Goal: Task Accomplishment & Management: Complete application form

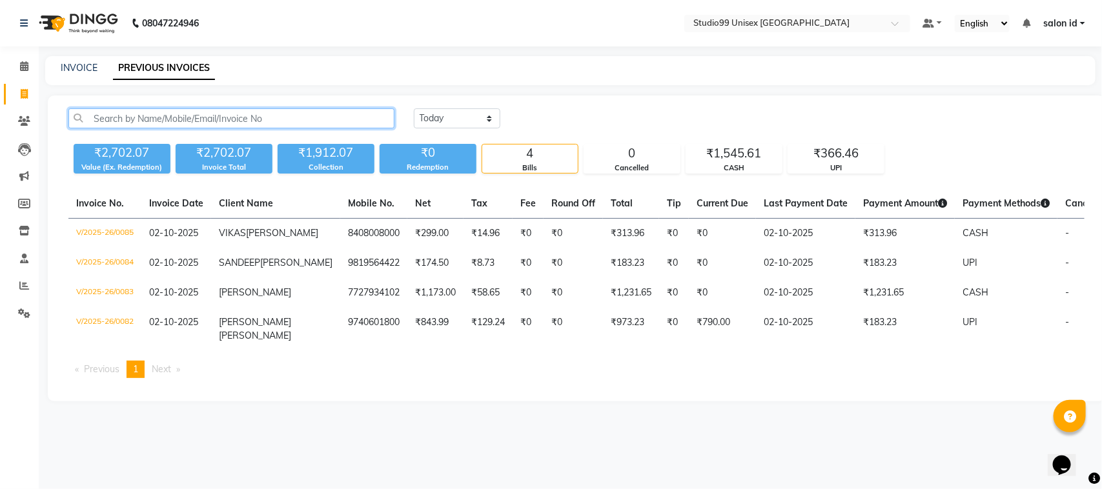
click at [172, 118] on input "text" at bounding box center [231, 118] width 326 height 20
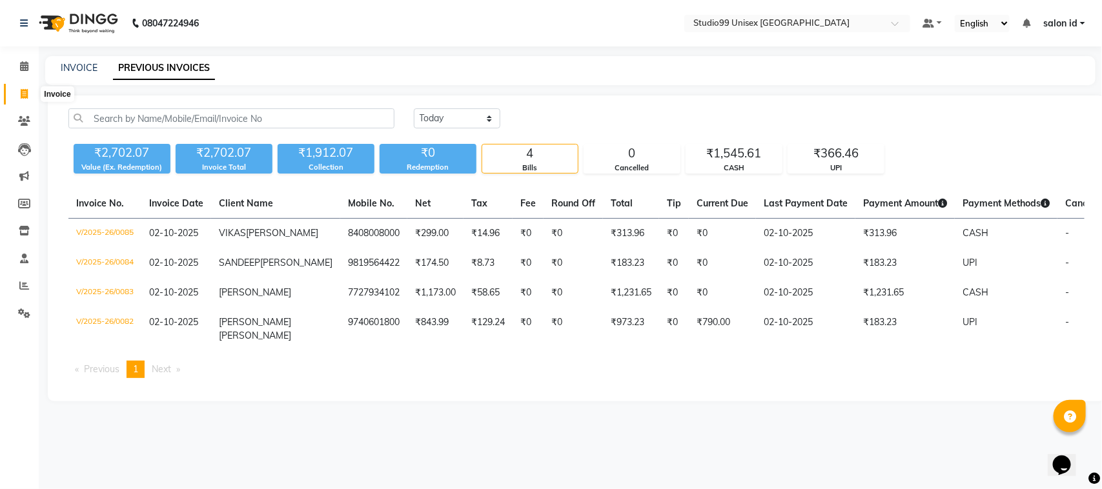
click at [23, 94] on icon at bounding box center [24, 94] width 7 height 10
select select "9023"
select select "service"
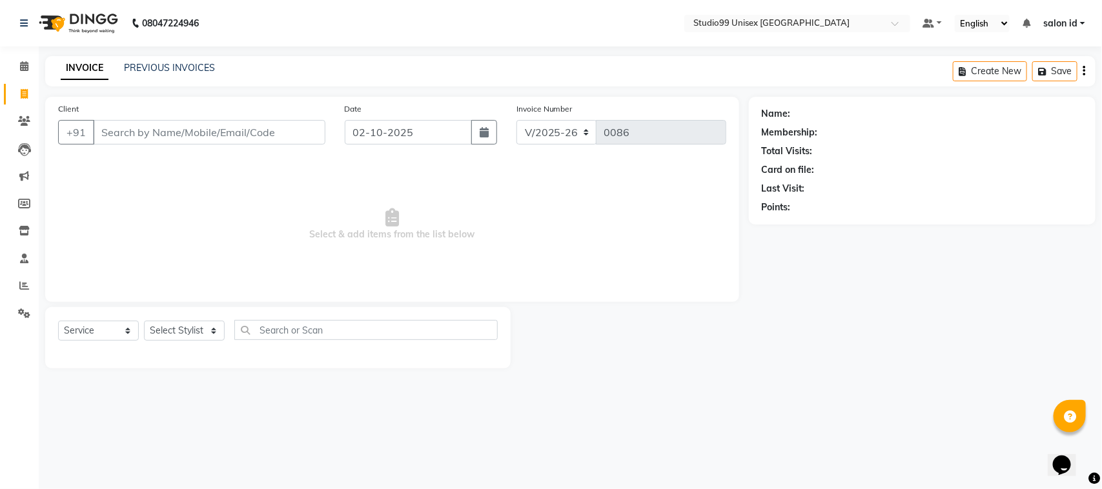
click at [149, 136] on input "Client" at bounding box center [209, 132] width 232 height 25
type input "9930005606"
click at [281, 128] on span "Add Client" at bounding box center [292, 132] width 51 height 13
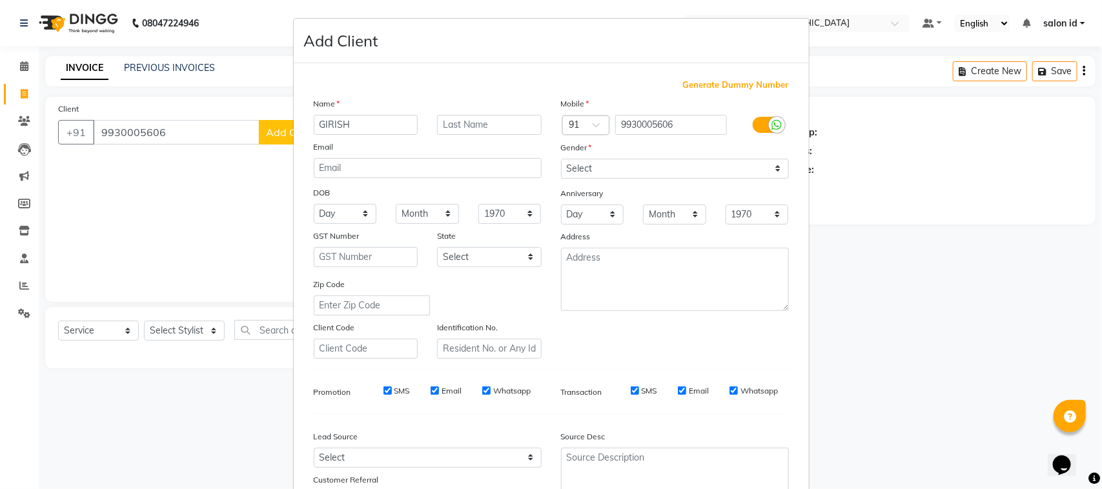
type input "GIRISH"
click at [628, 163] on select "Select [DEMOGRAPHIC_DATA] [DEMOGRAPHIC_DATA] Other Prefer Not To Say" at bounding box center [675, 169] width 228 height 20
select select "[DEMOGRAPHIC_DATA]"
click at [561, 159] on select "Select [DEMOGRAPHIC_DATA] [DEMOGRAPHIC_DATA] Other Prefer Not To Say" at bounding box center [675, 169] width 228 height 20
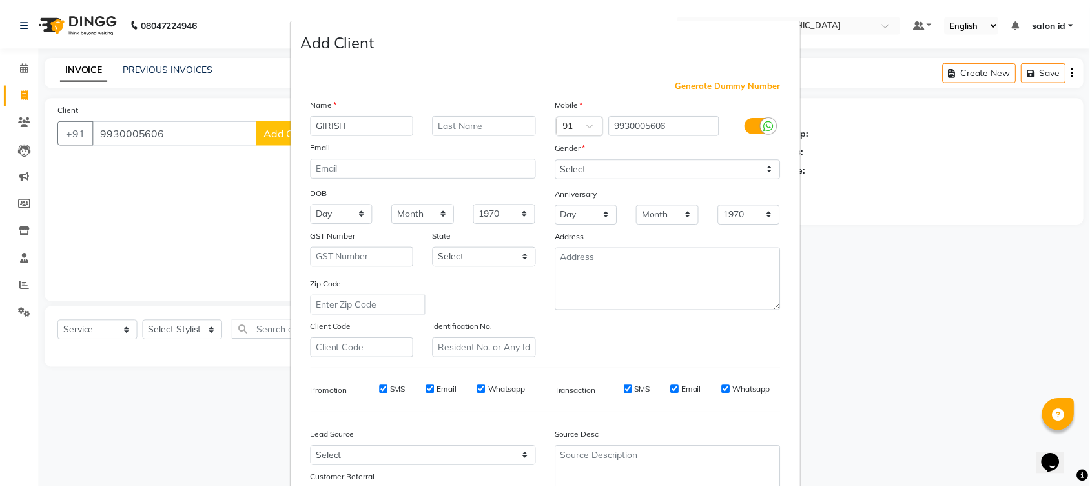
scroll to position [101, 0]
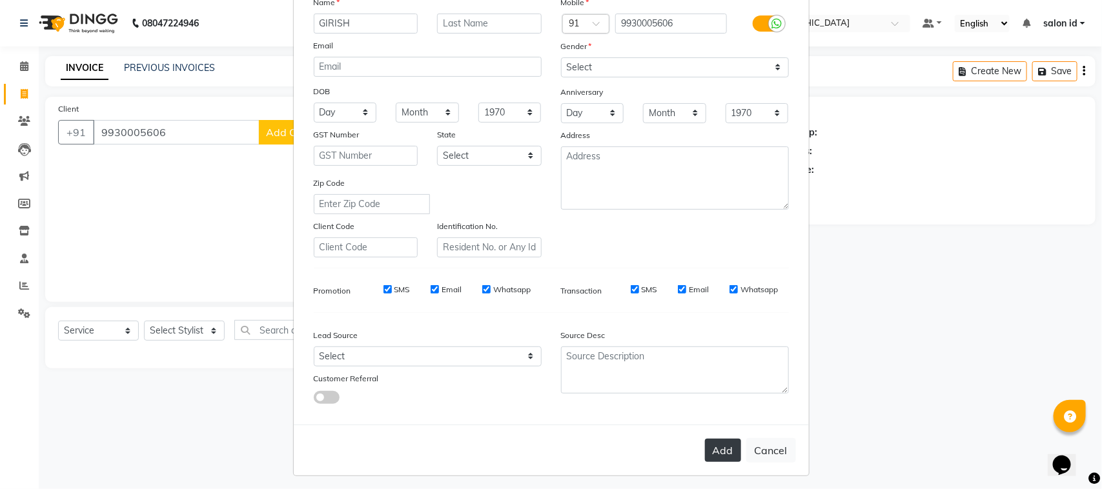
click at [707, 446] on button "Add" at bounding box center [723, 450] width 36 height 23
select select
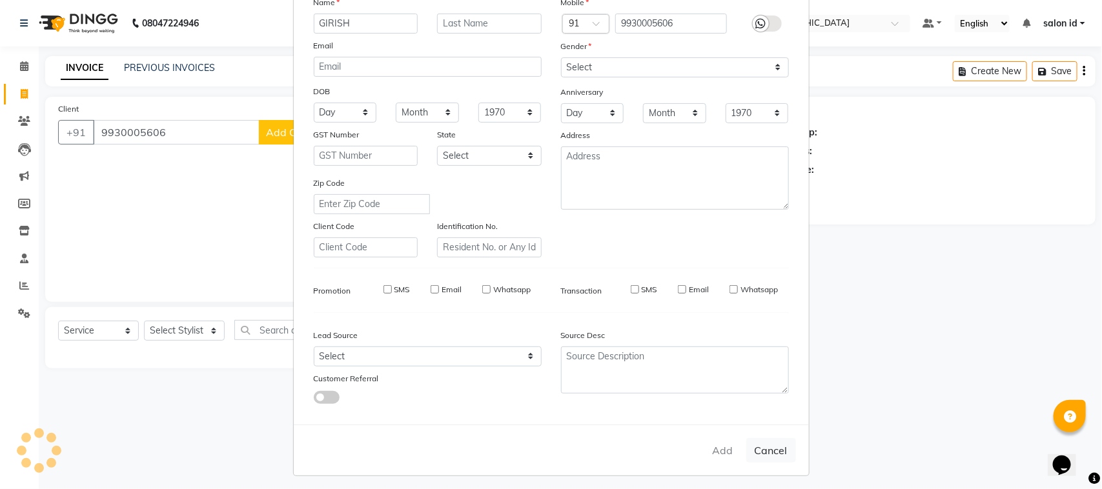
select select
checkbox input "false"
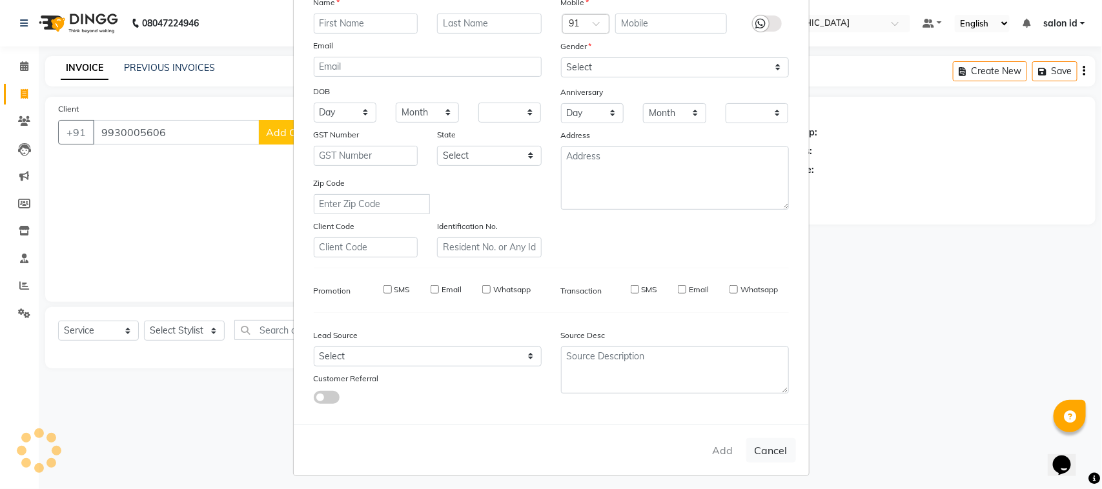
checkbox input "false"
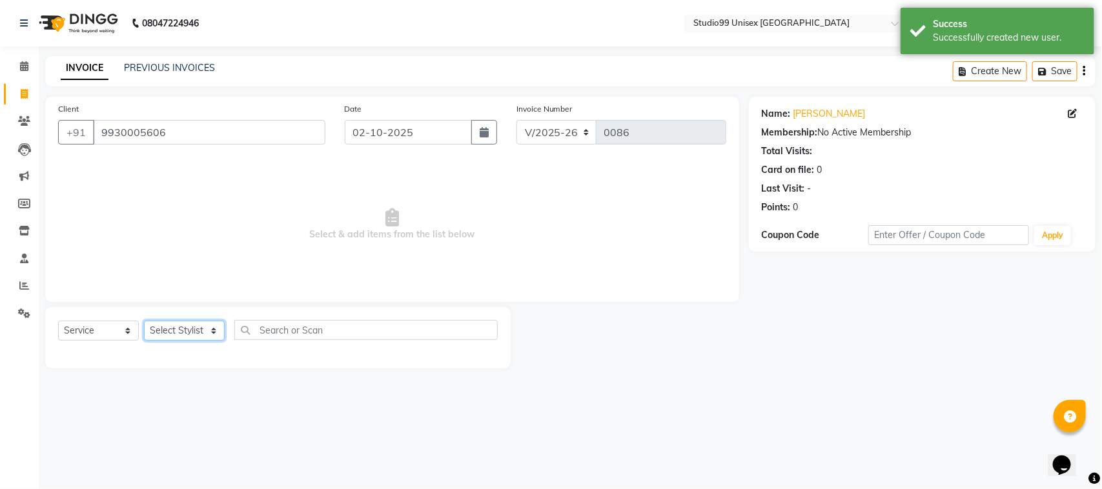
click at [168, 327] on select "Select Stylist [PERSON_NAME] [PERSON_NAME] salon id [PERSON_NAME] [PERSON_NAME]…" at bounding box center [184, 331] width 81 height 20
select select "92933"
click at [144, 321] on select "Select Stylist [PERSON_NAME] [PERSON_NAME] salon id [PERSON_NAME] [PERSON_NAME]…" at bounding box center [184, 331] width 81 height 20
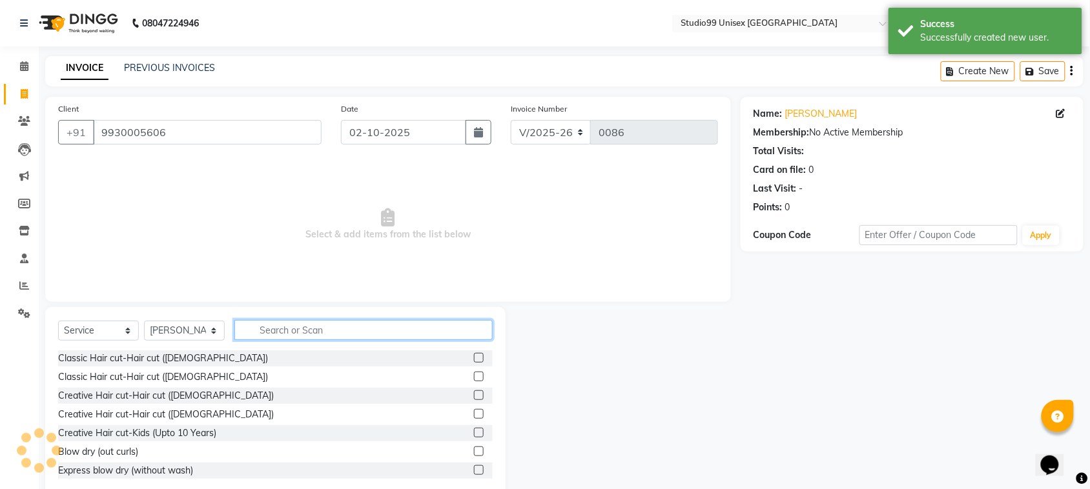
click at [272, 336] on input "text" at bounding box center [363, 330] width 258 height 20
click at [474, 356] on label at bounding box center [479, 358] width 10 height 10
click at [474, 356] on input "checkbox" at bounding box center [478, 358] width 8 height 8
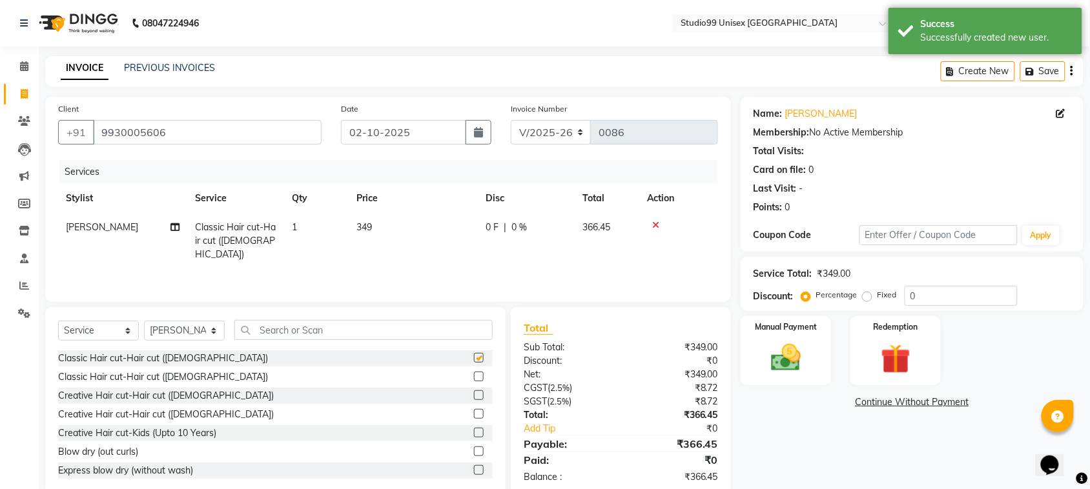
checkbox input "false"
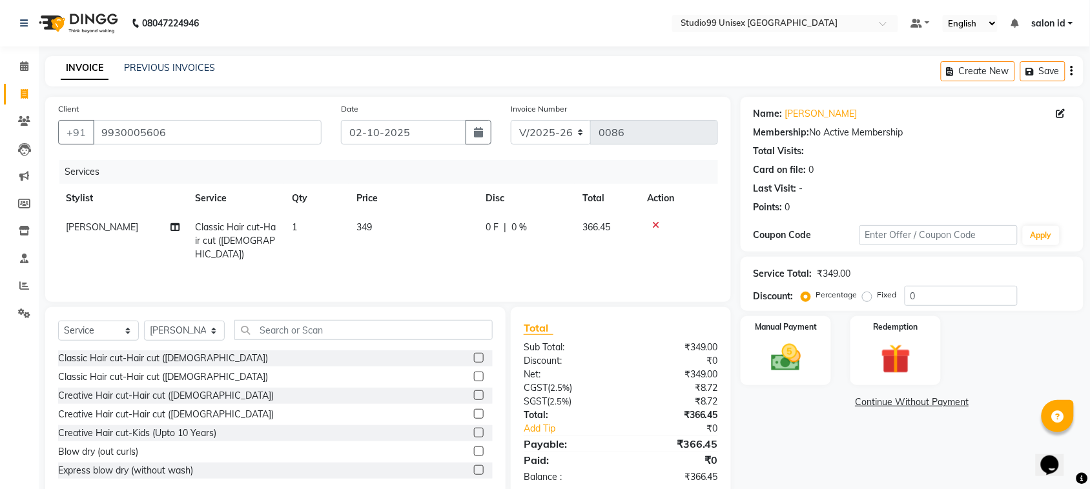
click at [514, 230] on span "0 %" at bounding box center [518, 228] width 15 height 14
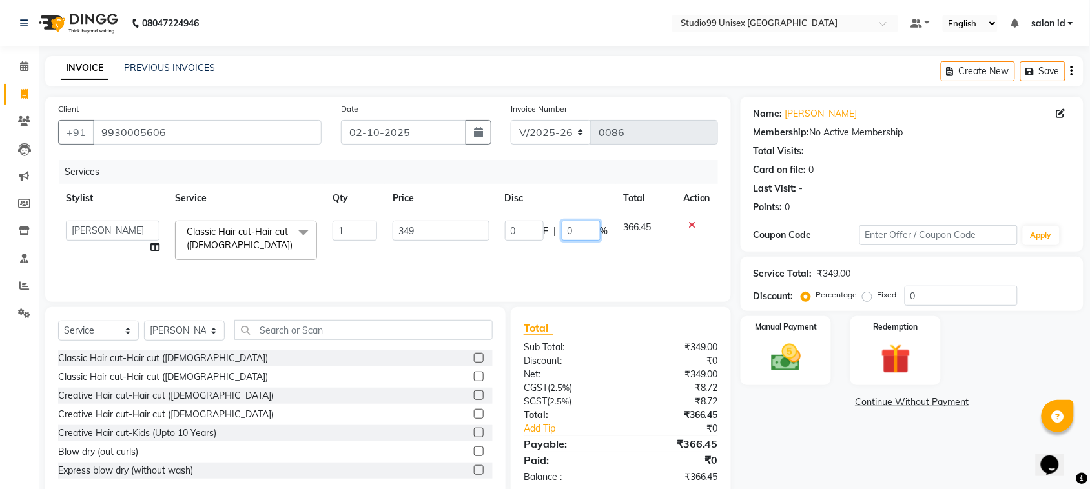
click at [565, 227] on input "0" at bounding box center [581, 231] width 39 height 20
type input "50"
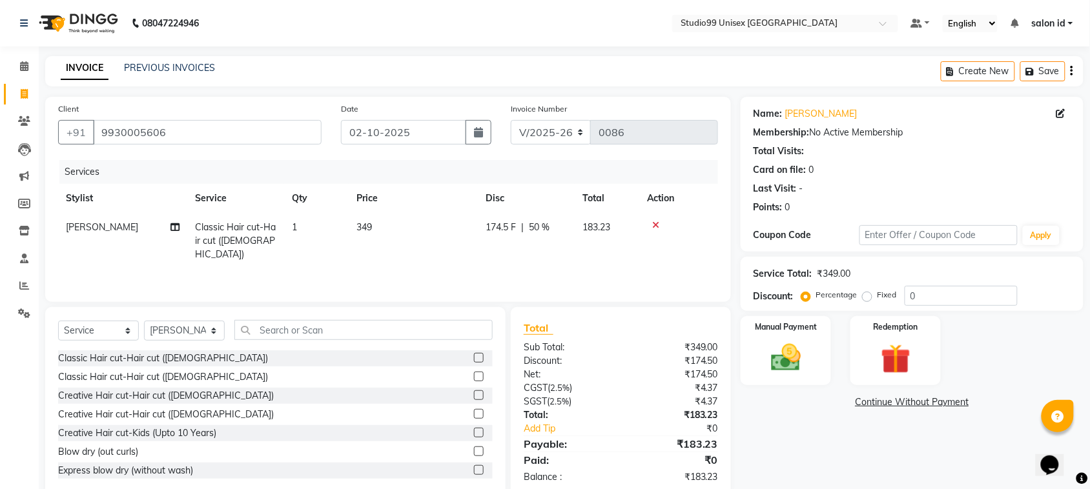
click at [596, 258] on div "Services Stylist Service Qty Price Disc Total Action [PERSON_NAME] Classic Hair…" at bounding box center [388, 224] width 660 height 129
click at [784, 353] on img at bounding box center [786, 358] width 50 height 36
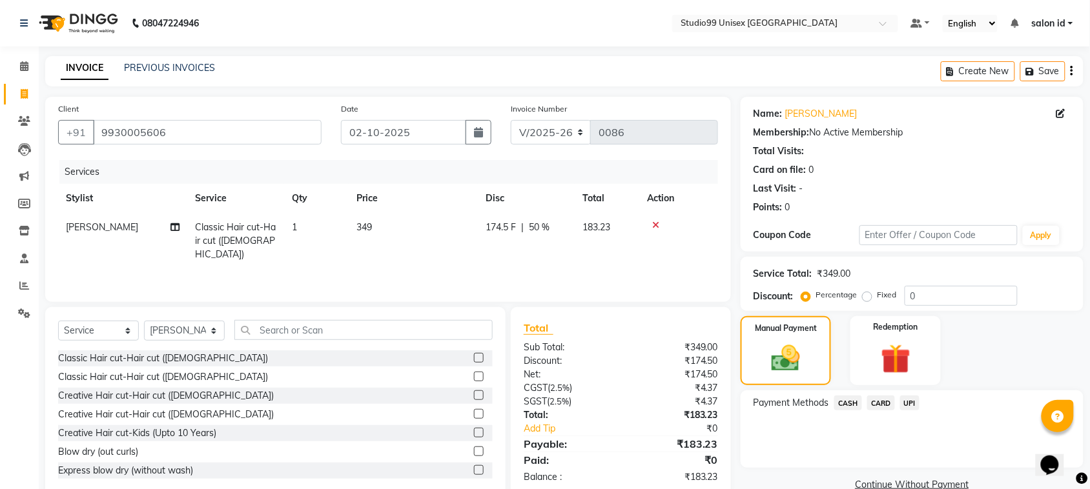
click at [908, 407] on span "UPI" at bounding box center [910, 403] width 20 height 15
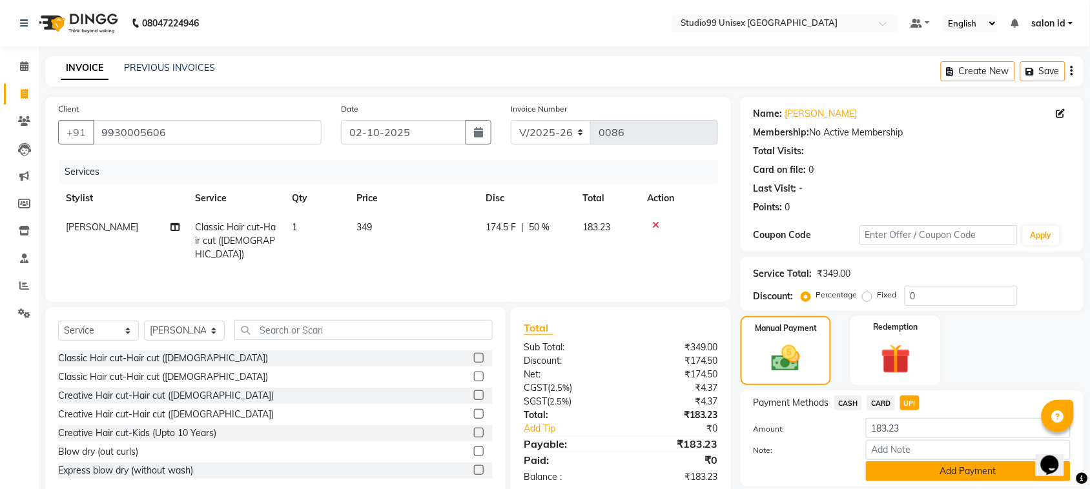
click at [962, 481] on button "Add Payment" at bounding box center [968, 472] width 205 height 20
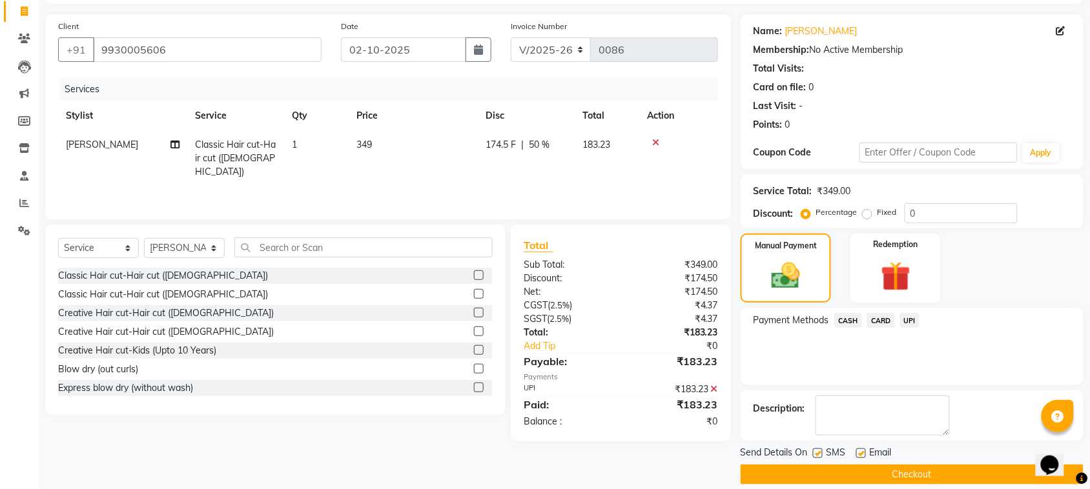
scroll to position [97, 0]
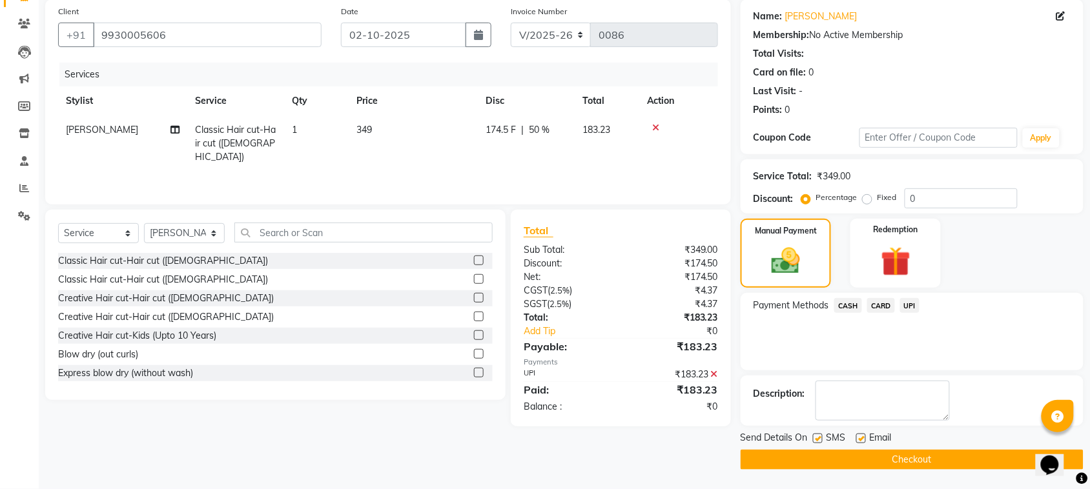
click at [936, 456] on button "Checkout" at bounding box center [912, 460] width 343 height 20
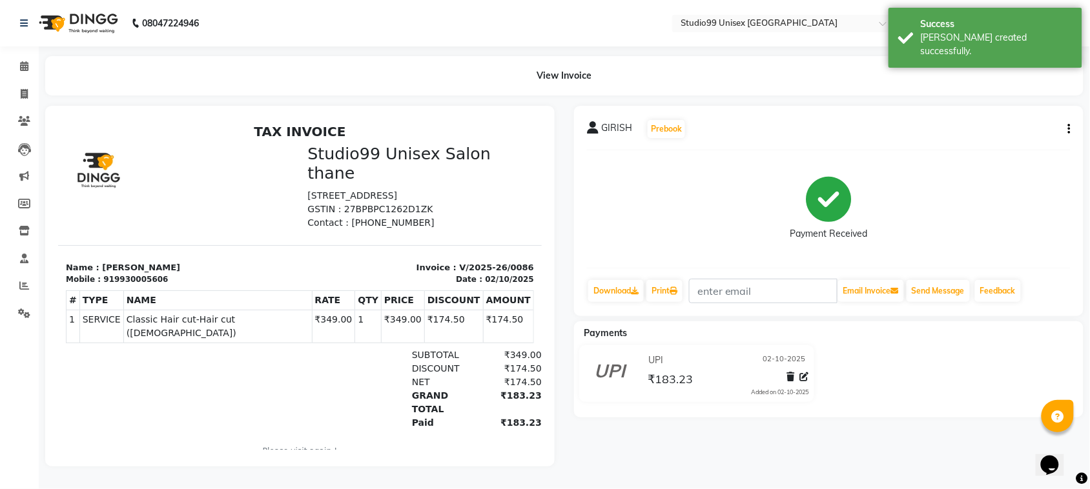
drag, startPoint x: 662, startPoint y: 71, endPoint x: 840, endPoint y: 54, distance: 179.1
click at [840, 54] on div "08047224946 Select Location × Studio99 Unisex Salon Thane, Pokharan, Road Defau…" at bounding box center [545, 244] width 1090 height 489
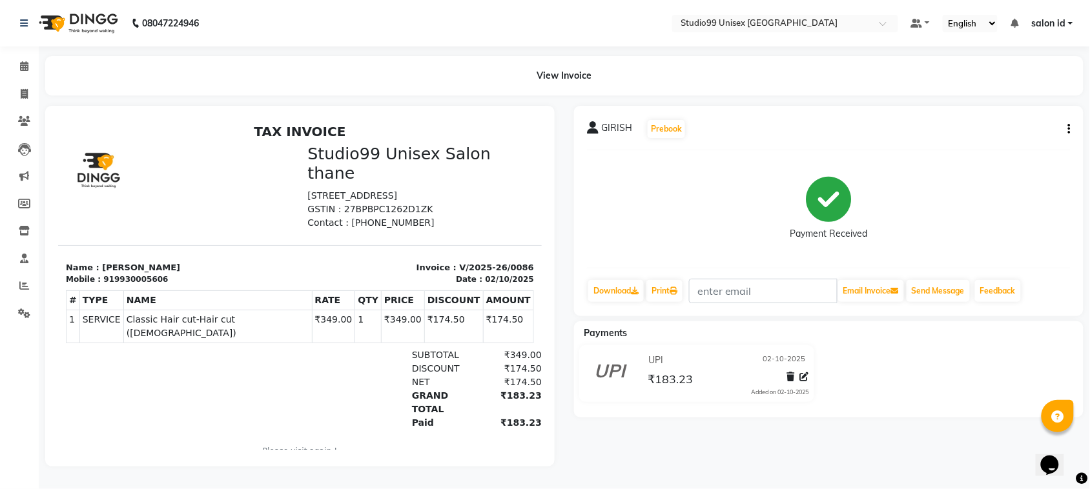
click at [1067, 136] on div "GIRISH Prebook" at bounding box center [829, 129] width 484 height 21
click at [1069, 129] on icon "button" at bounding box center [1069, 129] width 3 height 1
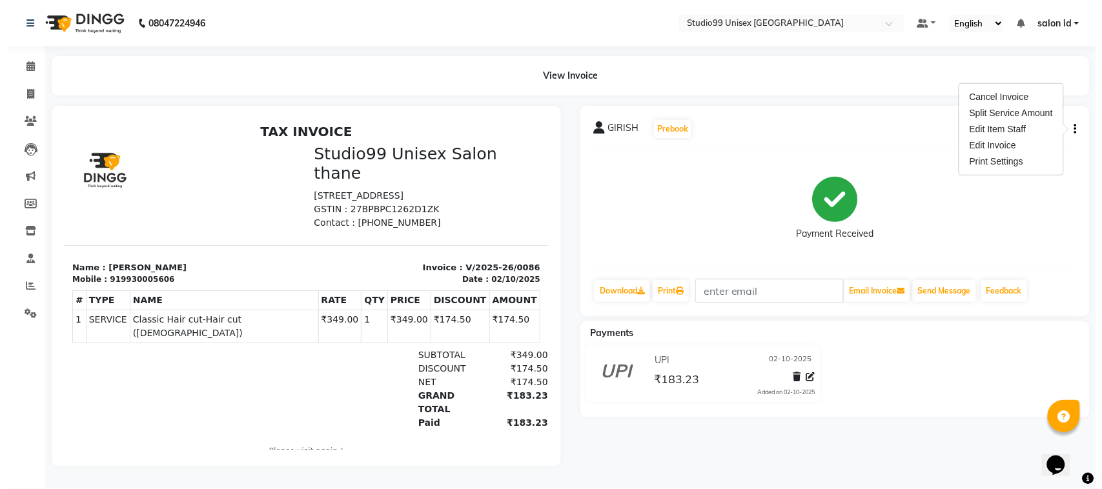
scroll to position [10, 0]
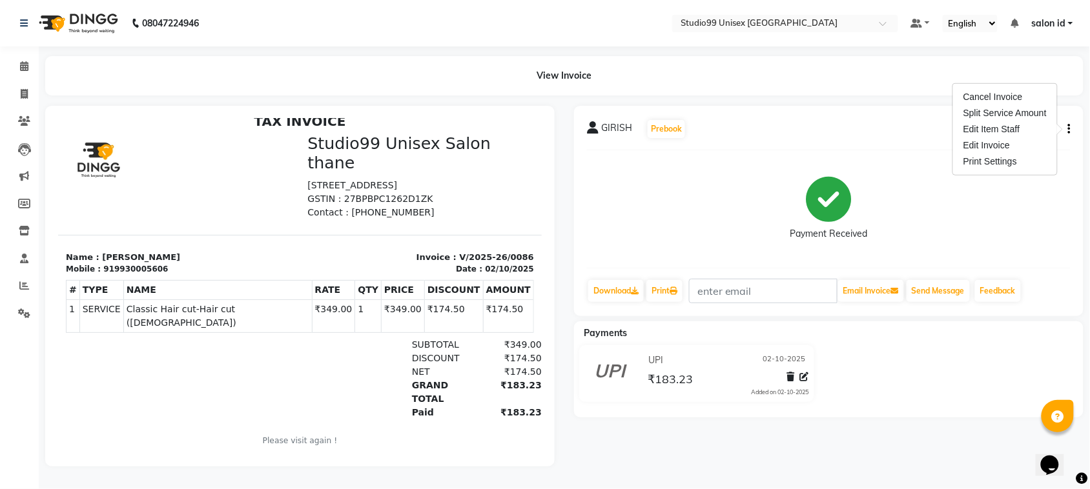
drag, startPoint x: 520, startPoint y: 247, endPoint x: 593, endPoint y: 507, distance: 270.2
click at [996, 196] on div "Payment Received" at bounding box center [829, 209] width 484 height 97
click at [30, 96] on span at bounding box center [24, 94] width 23 height 15
select select "9023"
select select "service"
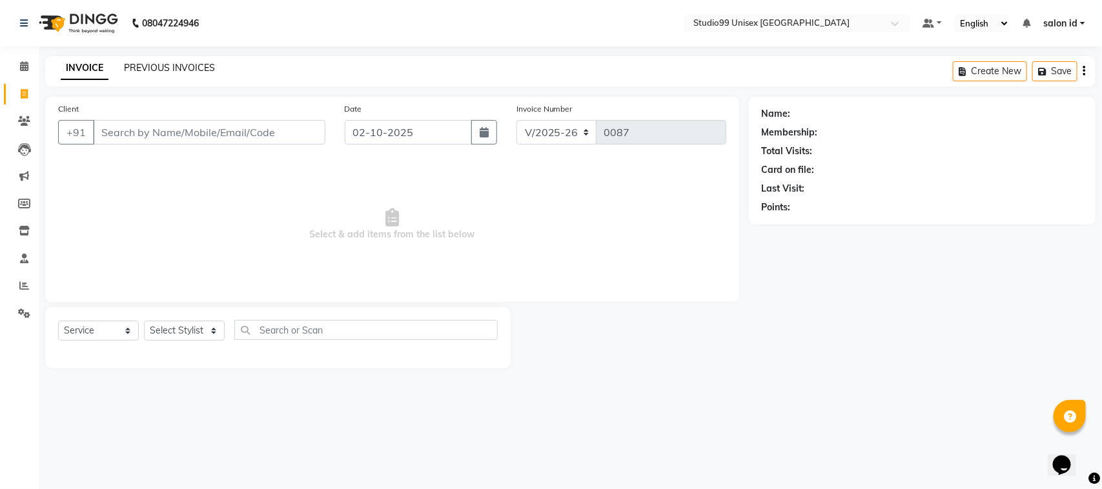
click at [179, 63] on link "PREVIOUS INVOICES" at bounding box center [169, 68] width 91 height 12
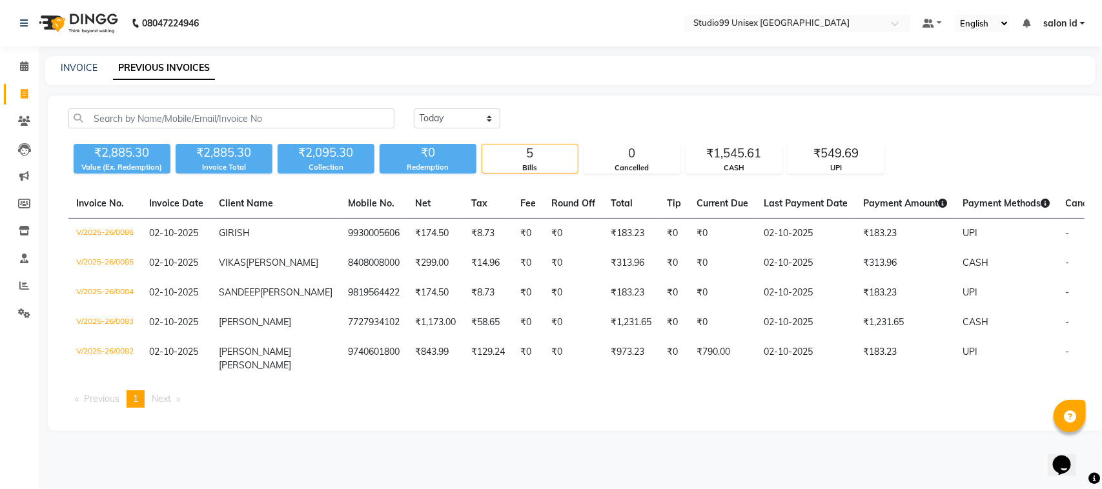
click at [1092, 480] on icon at bounding box center [1095, 479] width 12 height 12
click at [526, 158] on div "5" at bounding box center [530, 154] width 96 height 18
click at [469, 121] on select "[DATE] [DATE] Custom Range" at bounding box center [457, 118] width 87 height 20
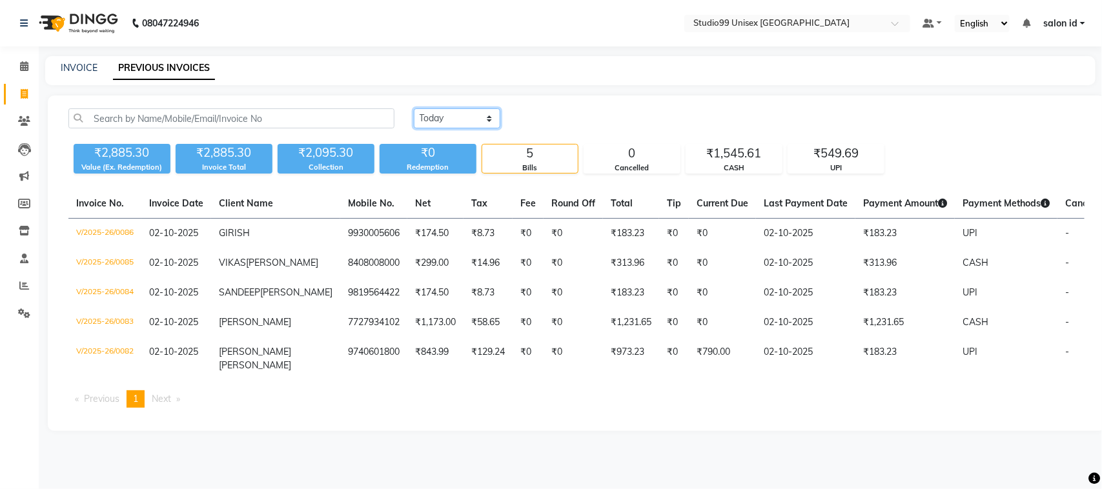
click at [469, 121] on select "[DATE] [DATE] Custom Range" at bounding box center [457, 118] width 87 height 20
click at [320, 155] on div "₹2,095.30" at bounding box center [326, 153] width 97 height 18
click at [24, 87] on span at bounding box center [24, 94] width 23 height 15
select select "service"
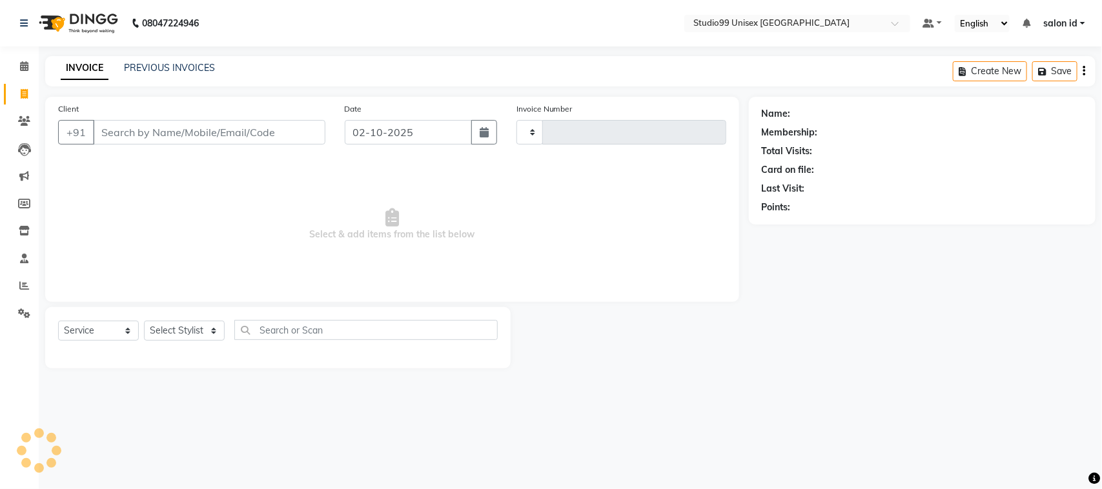
type input "0087"
select select "9023"
click at [112, 134] on input "Client" at bounding box center [209, 132] width 232 height 25
type input "8591536632"
click at [311, 129] on span "Add Client" at bounding box center [292, 132] width 51 height 13
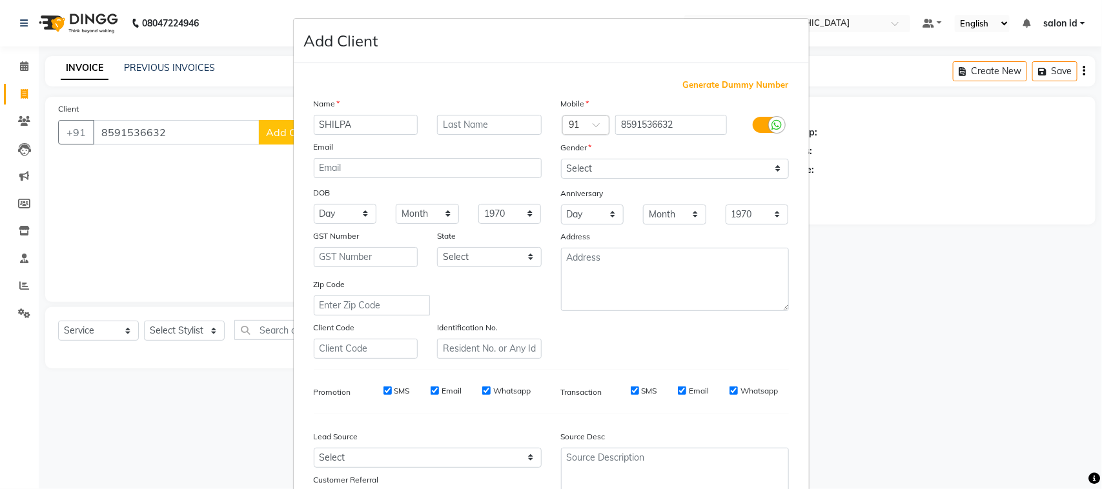
type input "SHILPA"
click at [589, 171] on select "Select [DEMOGRAPHIC_DATA] [DEMOGRAPHIC_DATA] Other Prefer Not To Say" at bounding box center [675, 169] width 228 height 20
select select "[DEMOGRAPHIC_DATA]"
click at [561, 159] on select "Select [DEMOGRAPHIC_DATA] [DEMOGRAPHIC_DATA] Other Prefer Not To Say" at bounding box center [675, 169] width 228 height 20
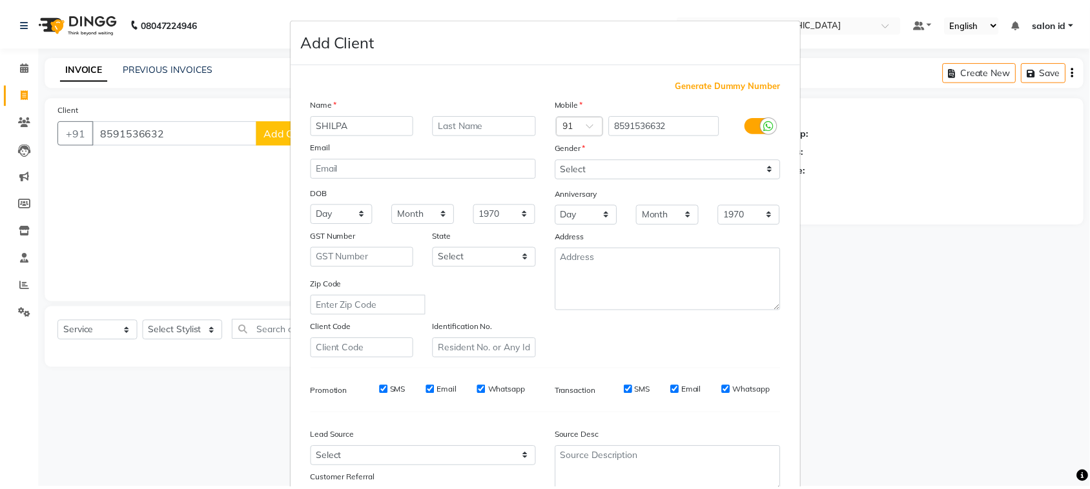
scroll to position [101, 0]
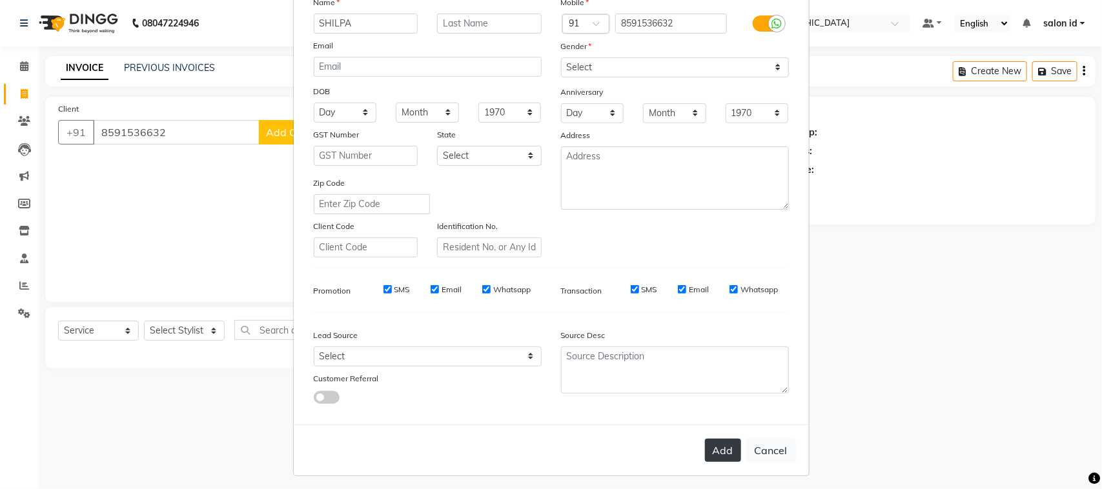
click at [723, 441] on button "Add" at bounding box center [723, 450] width 36 height 23
select select
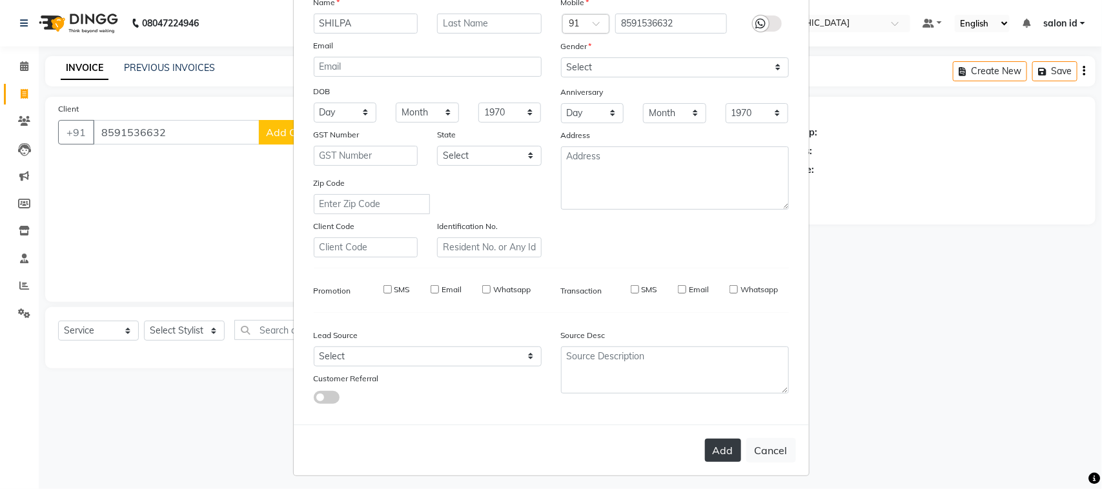
select select
checkbox input "false"
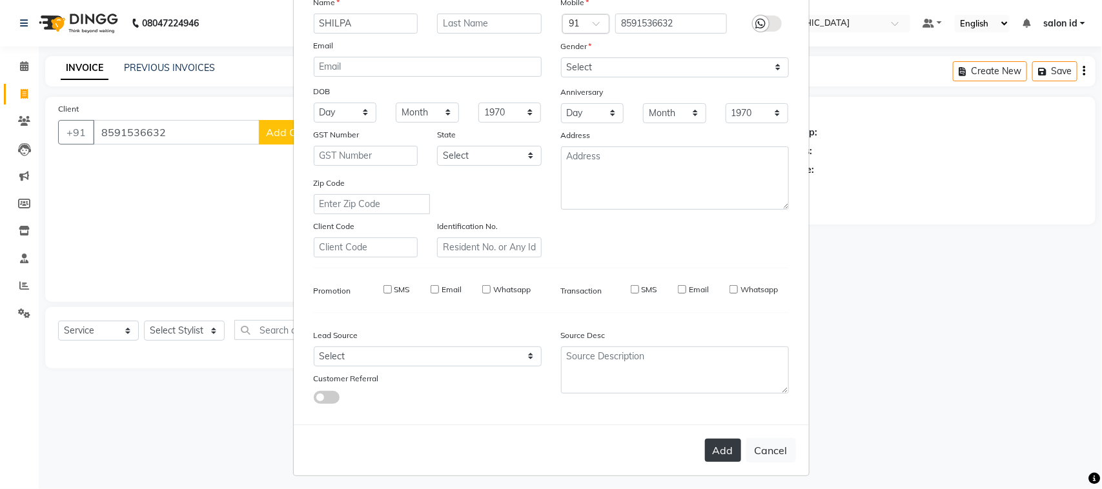
checkbox input "false"
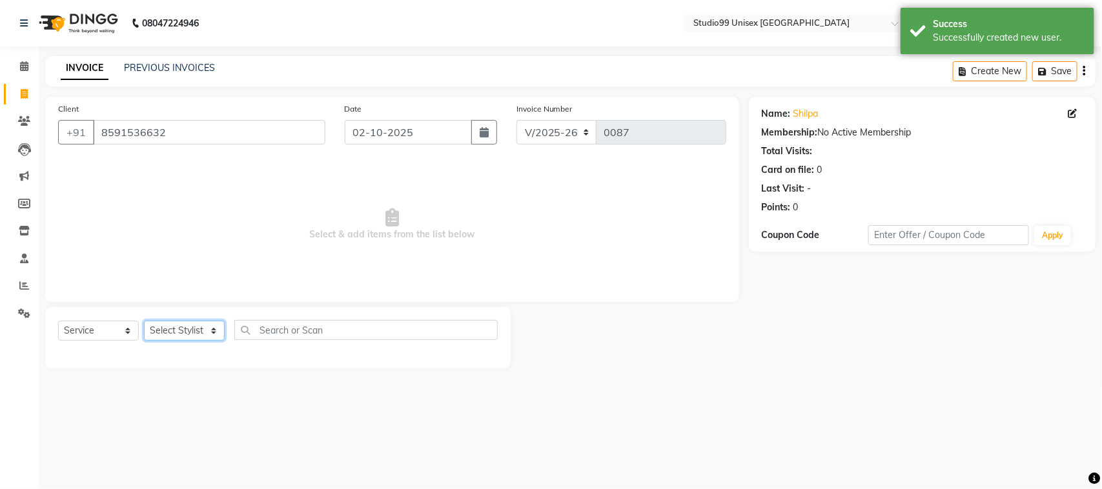
click at [179, 334] on select "Select Stylist [PERSON_NAME] [PERSON_NAME] salon id [PERSON_NAME] [PERSON_NAME]…" at bounding box center [184, 331] width 81 height 20
select select "92954"
click at [144, 321] on select "Select Stylist [PERSON_NAME] [PERSON_NAME] salon id [PERSON_NAME] [PERSON_NAME]…" at bounding box center [184, 331] width 81 height 20
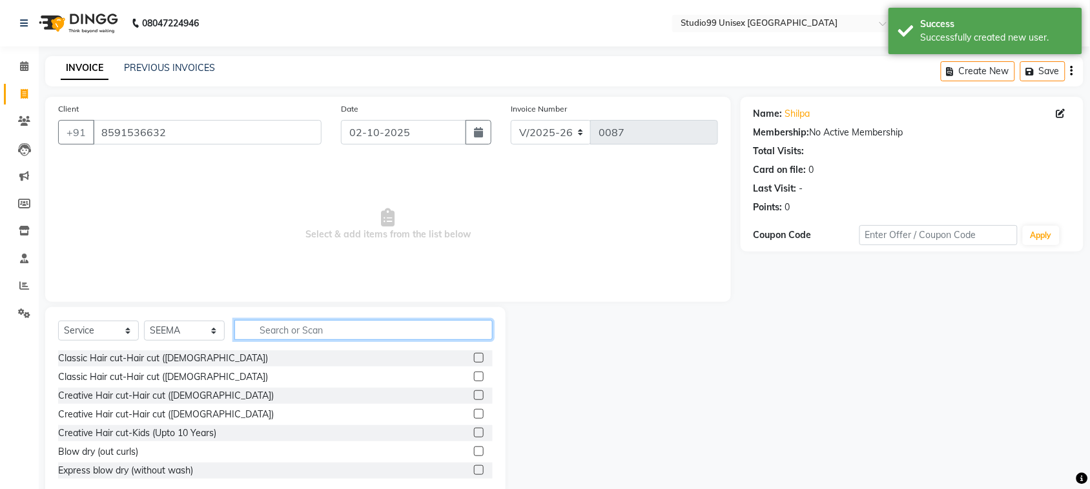
click at [275, 334] on input "text" at bounding box center [363, 330] width 258 height 20
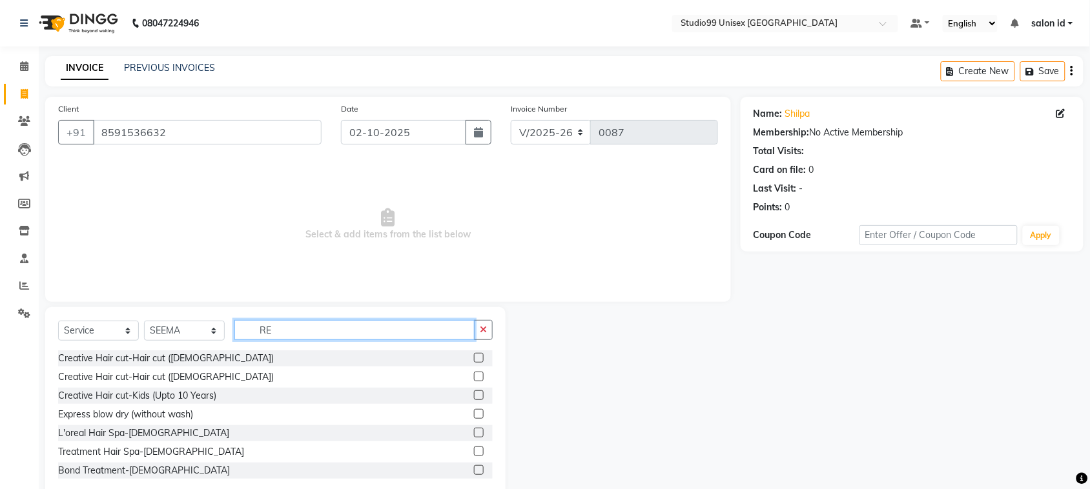
type input "R"
type input "T"
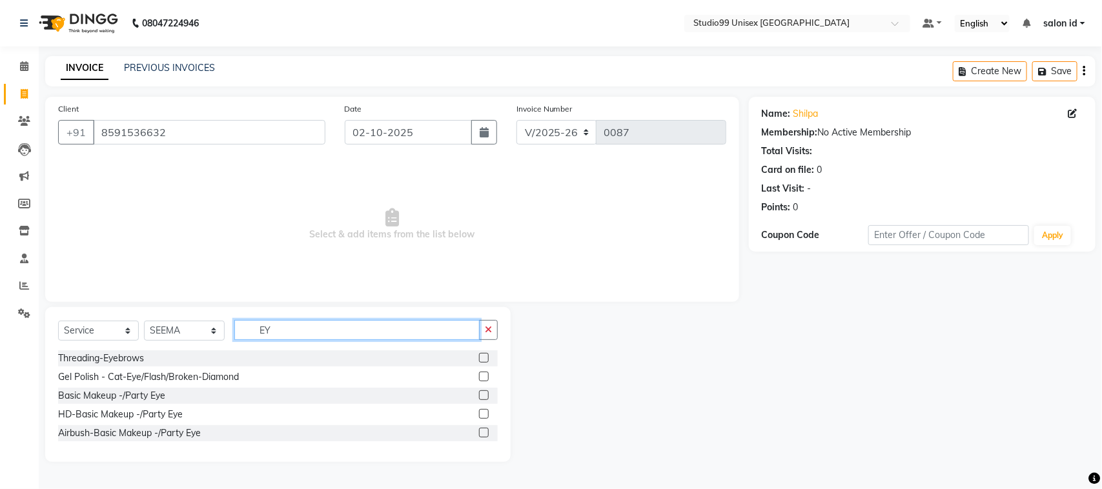
type input "EY"
click at [487, 362] on label at bounding box center [484, 358] width 10 height 10
click at [487, 362] on input "checkbox" at bounding box center [483, 358] width 8 height 8
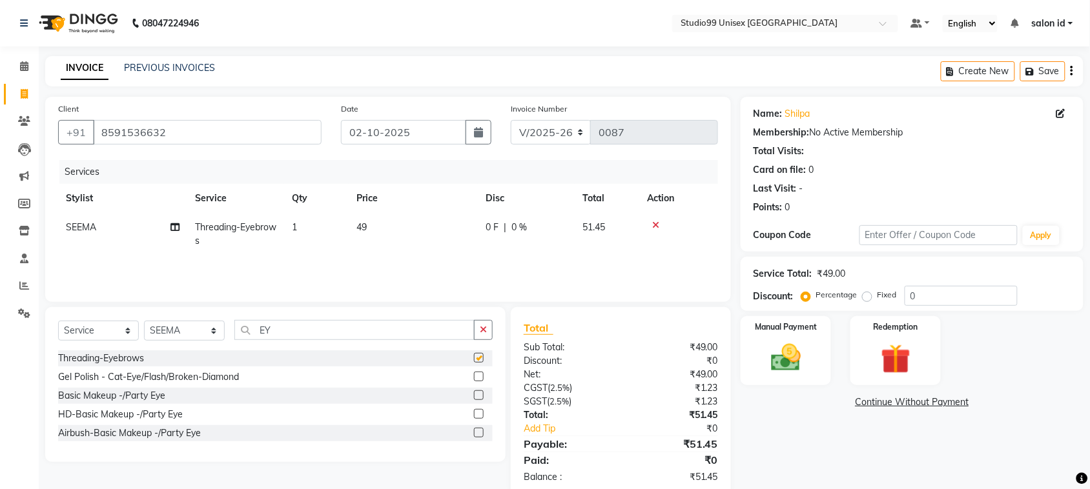
checkbox input "false"
click at [391, 322] on input "EY" at bounding box center [354, 330] width 240 height 20
type input "E"
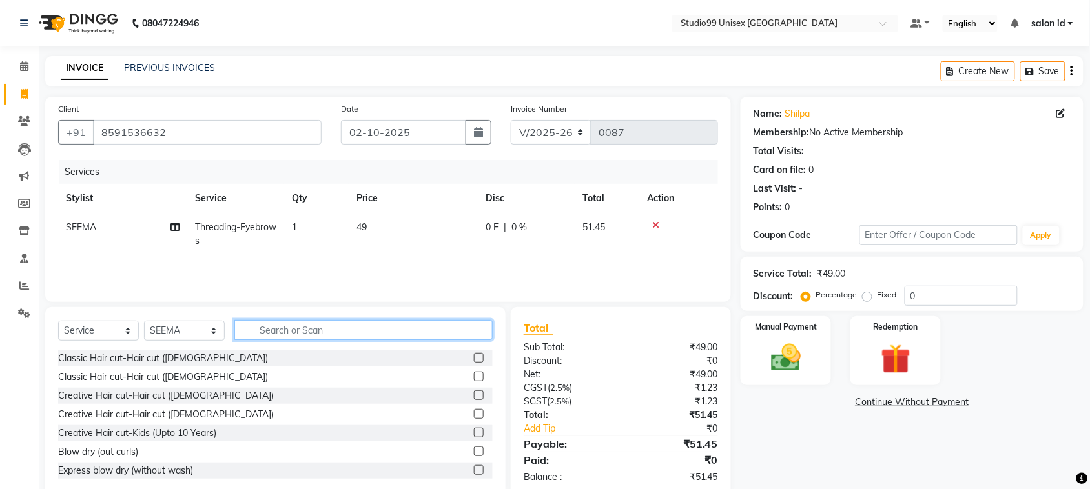
type input "Y"
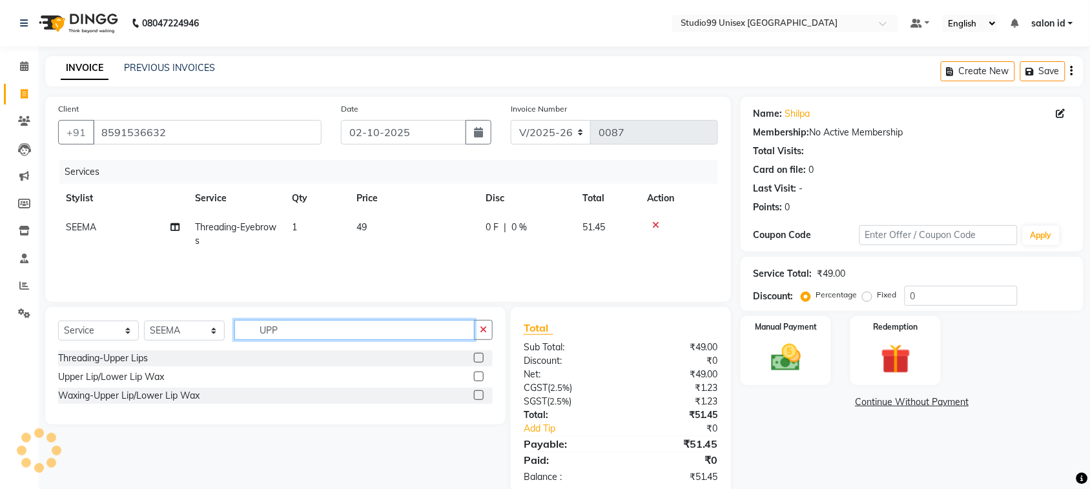
type input "UPP"
click at [478, 375] on label at bounding box center [479, 377] width 10 height 10
click at [478, 375] on input "checkbox" at bounding box center [478, 377] width 8 height 8
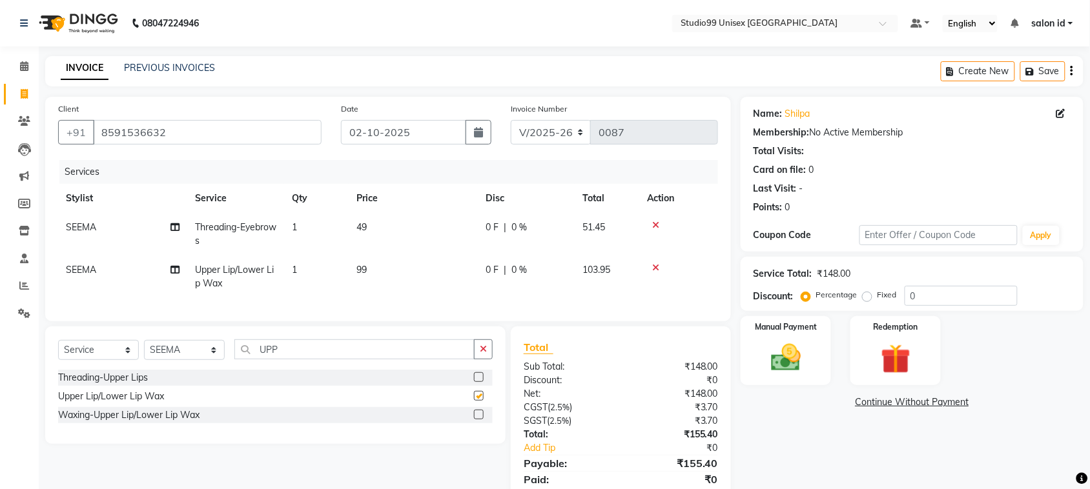
checkbox input "false"
click at [655, 263] on icon at bounding box center [655, 267] width 7 height 9
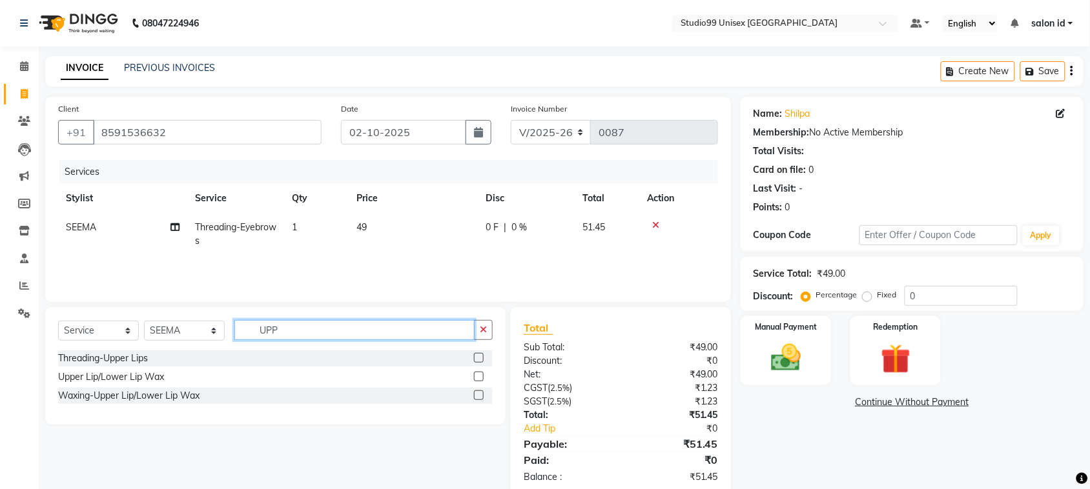
click at [284, 336] on input "UPP" at bounding box center [354, 330] width 240 height 20
click at [114, 356] on div "Threading-Upper Lips" at bounding box center [103, 359] width 90 height 14
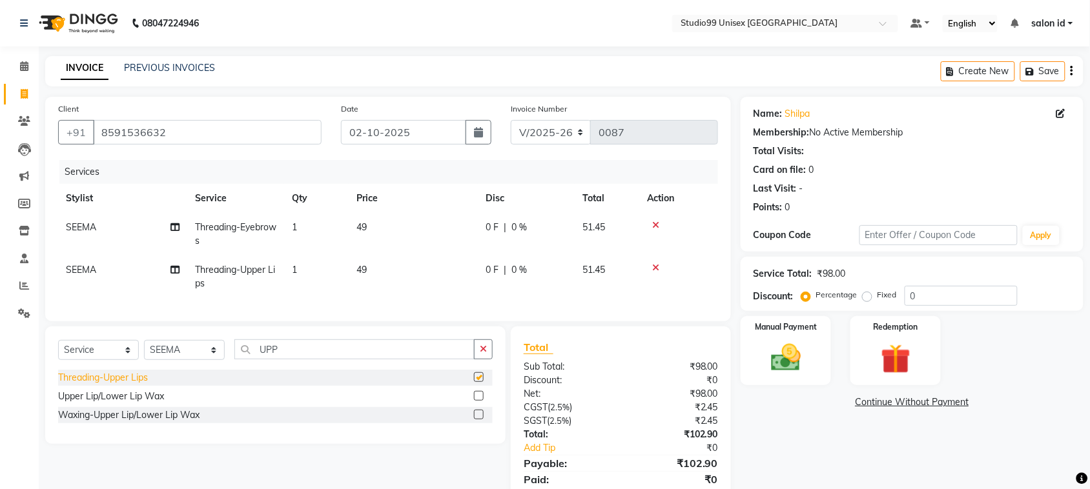
checkbox input "false"
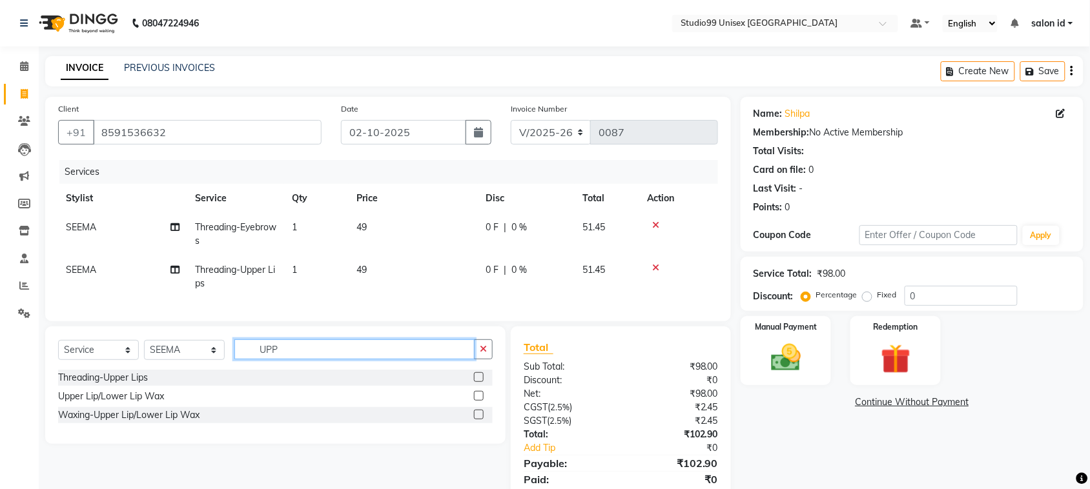
drag, startPoint x: 285, startPoint y: 365, endPoint x: 229, endPoint y: 365, distance: 56.2
click at [229, 365] on div "Select Service Product Membership Package Voucher Prepaid Gift Card Select Styl…" at bounding box center [275, 355] width 435 height 30
type input "FORE"
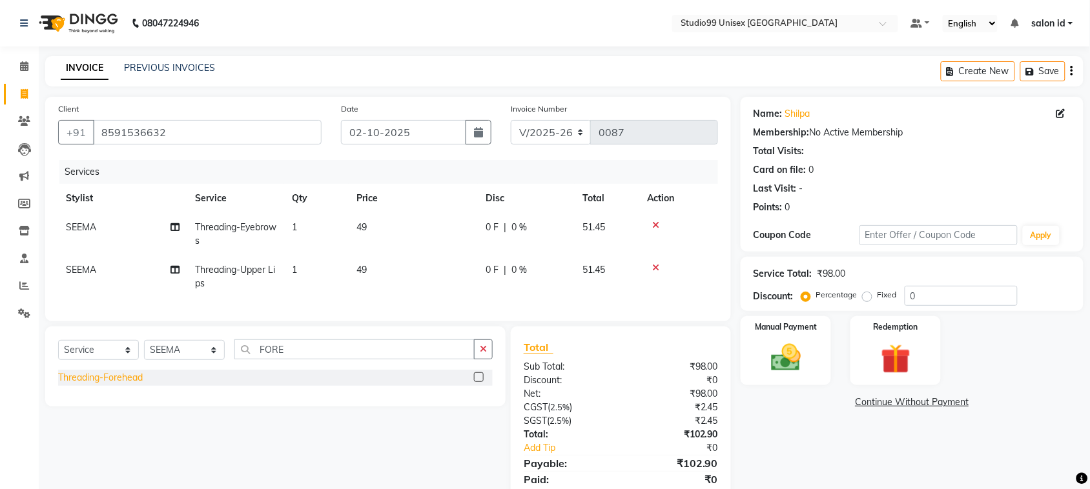
click at [140, 385] on div "Threading-Forehead" at bounding box center [100, 378] width 85 height 14
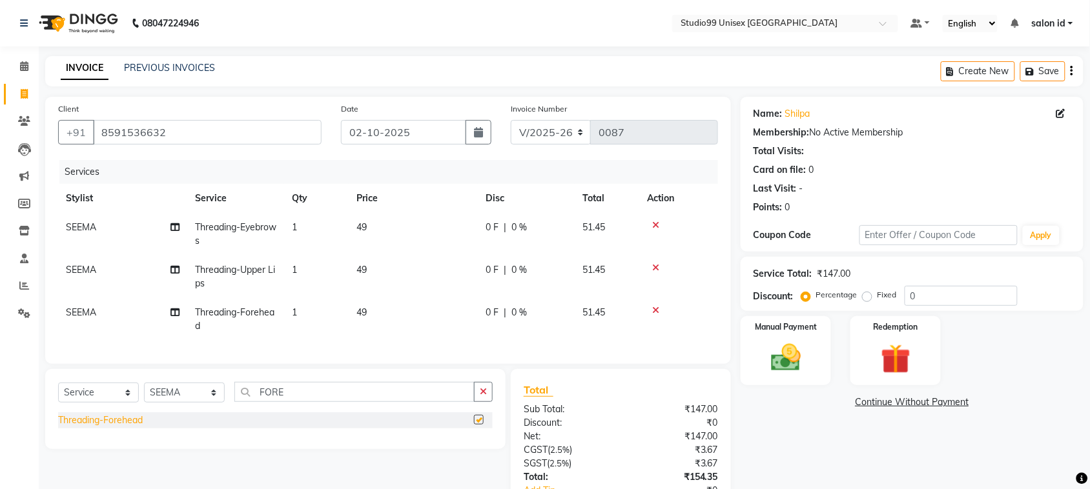
checkbox input "false"
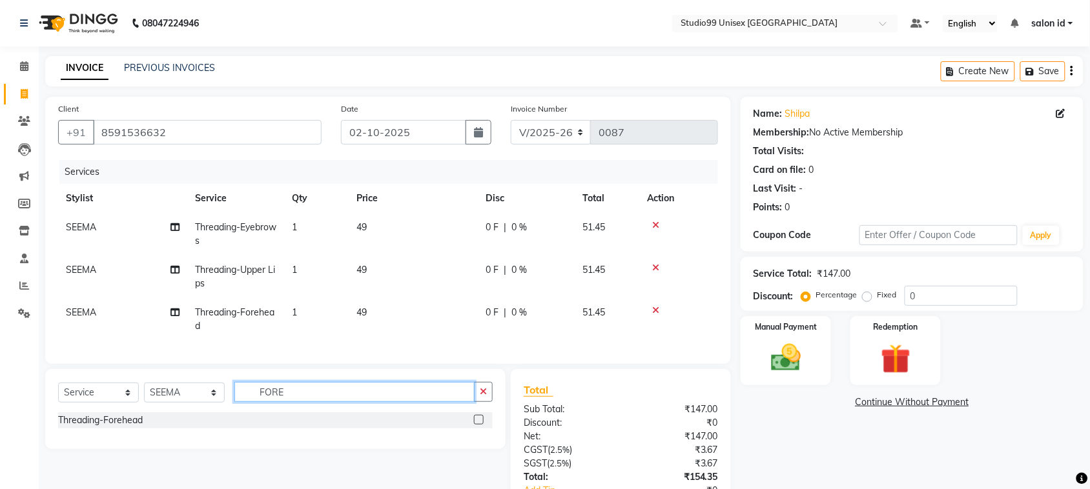
drag, startPoint x: 309, startPoint y: 410, endPoint x: 220, endPoint y: 420, distance: 89.0
click at [220, 413] on div "Select Service Product Membership Package Voucher Prepaid Gift Card Select Styl…" at bounding box center [275, 397] width 435 height 30
type input "N"
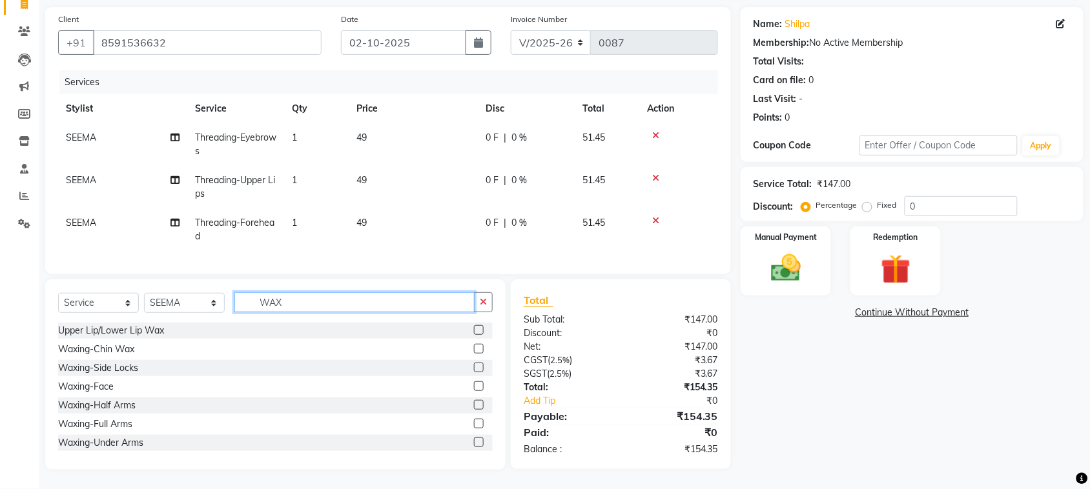
type input "WAX"
click at [474, 326] on label at bounding box center [479, 330] width 10 height 10
click at [474, 327] on input "checkbox" at bounding box center [478, 331] width 8 height 8
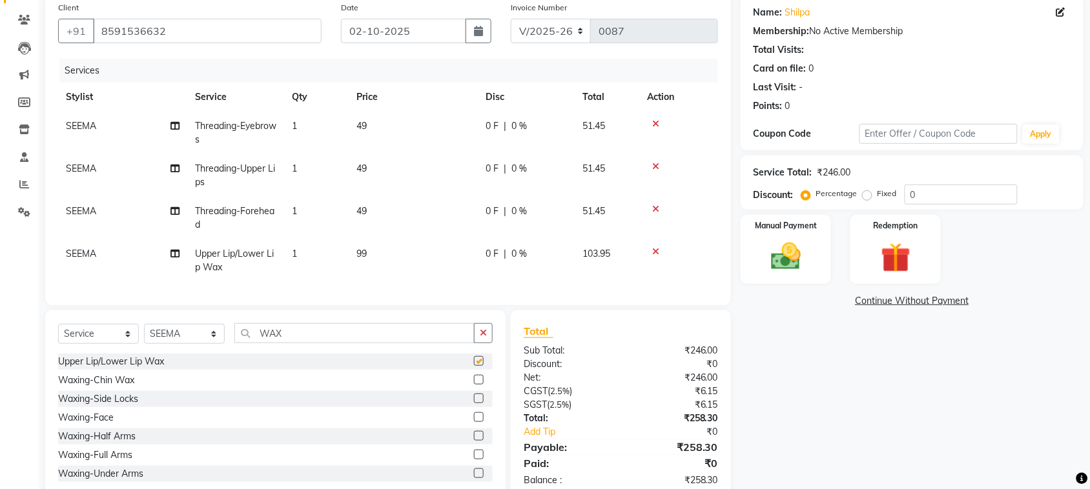
checkbox input "false"
click at [786, 263] on img at bounding box center [786, 257] width 50 height 36
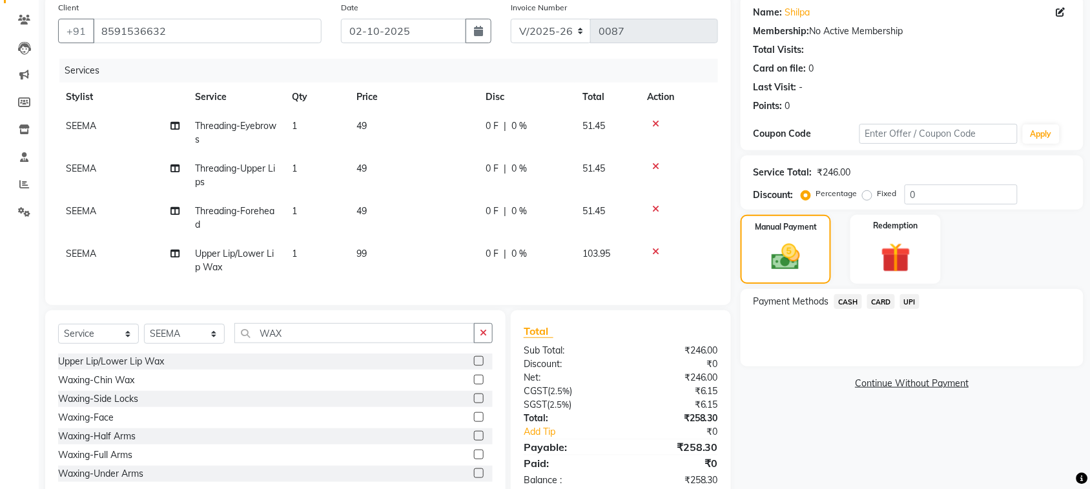
scroll to position [143, 0]
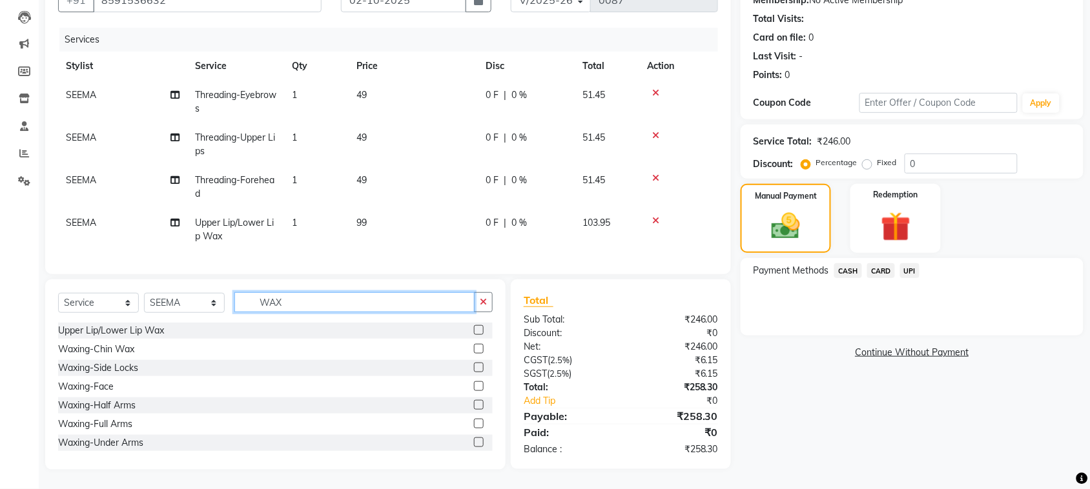
drag, startPoint x: 297, startPoint y: 312, endPoint x: 221, endPoint y: 305, distance: 76.5
click at [221, 305] on div "Select Service Product Membership Package Voucher Prepaid Gift Card Select Styl…" at bounding box center [275, 307] width 435 height 30
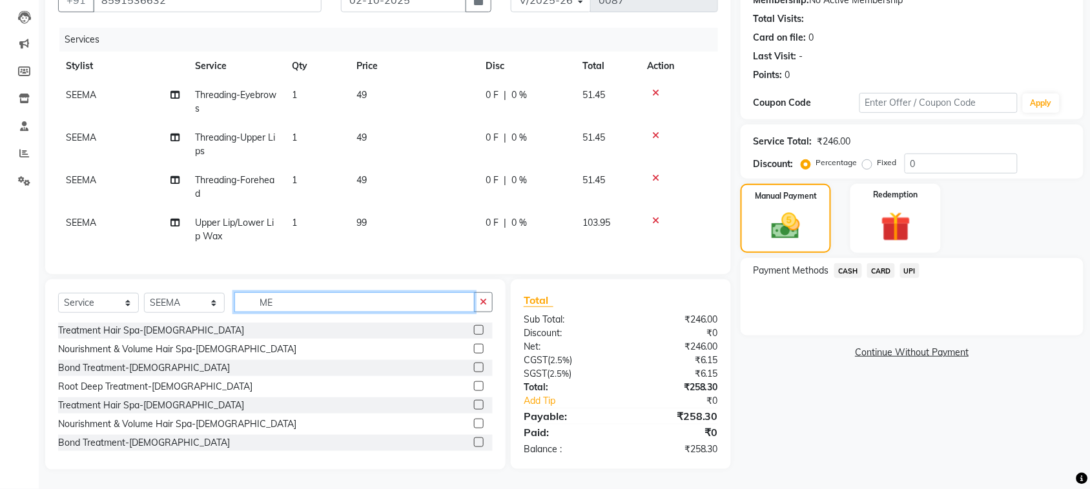
type input "M"
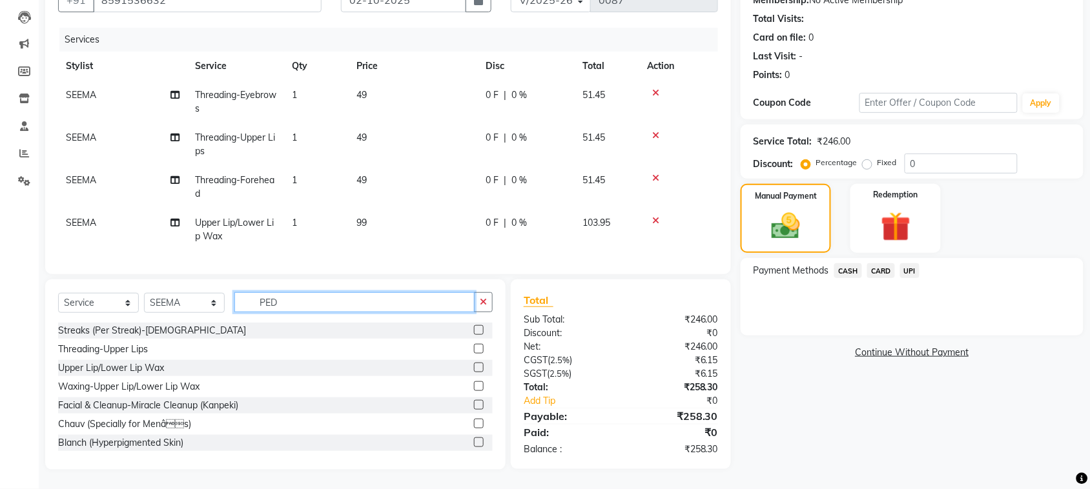
scroll to position [143, 0]
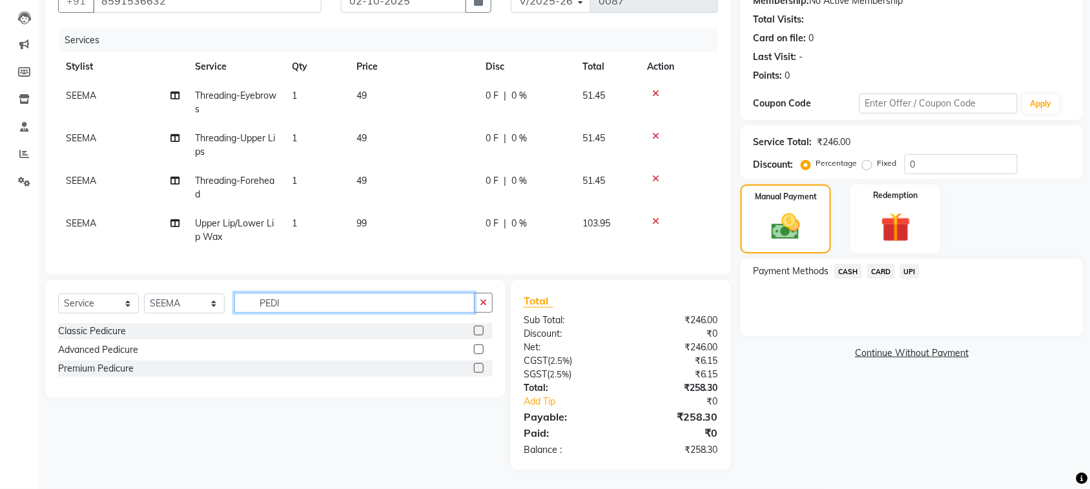
type input "PEDI"
click at [475, 347] on label at bounding box center [479, 350] width 10 height 10
click at [475, 347] on input "checkbox" at bounding box center [478, 350] width 8 height 8
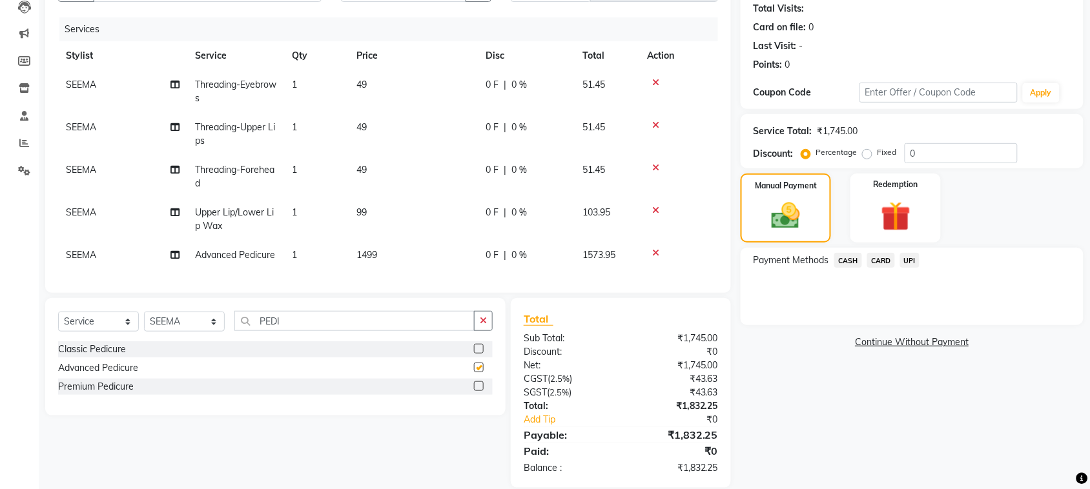
checkbox input "false"
click at [511, 256] on span "0 %" at bounding box center [518, 256] width 15 height 14
select select "92954"
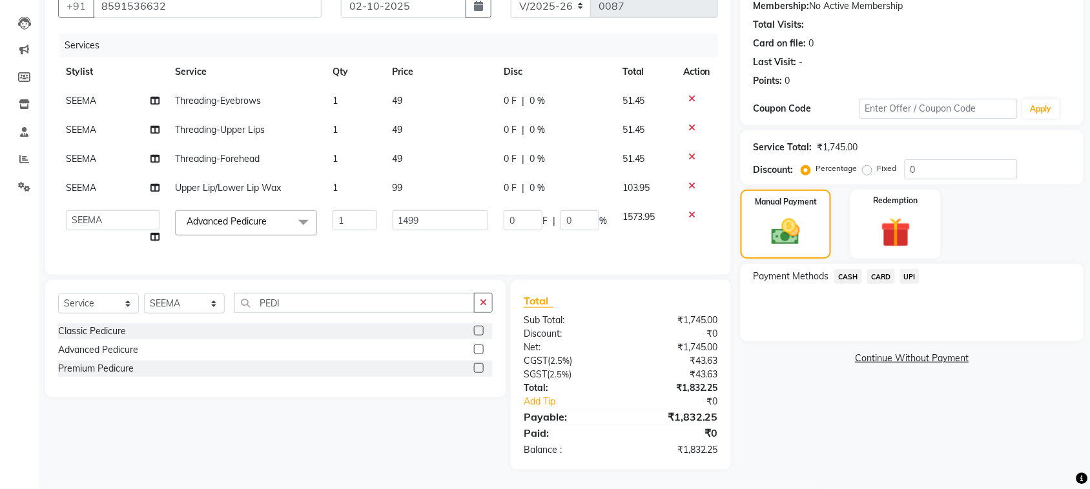
scroll to position [138, 0]
click at [563, 214] on input "0" at bounding box center [579, 220] width 39 height 20
type input "50"
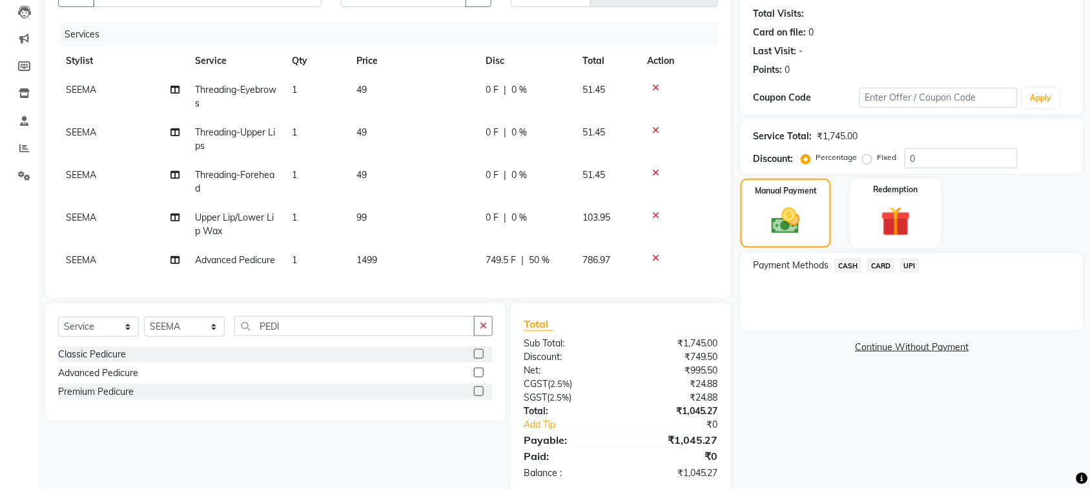
click at [538, 236] on tbody "SEEMA Threading-Eyebrows 1 49 0 F | 0 % 51.45 SEEMA Threading-Upper Lips 1 49 0…" at bounding box center [388, 176] width 660 height 200
click at [330, 336] on input "PEDI" at bounding box center [354, 326] width 240 height 20
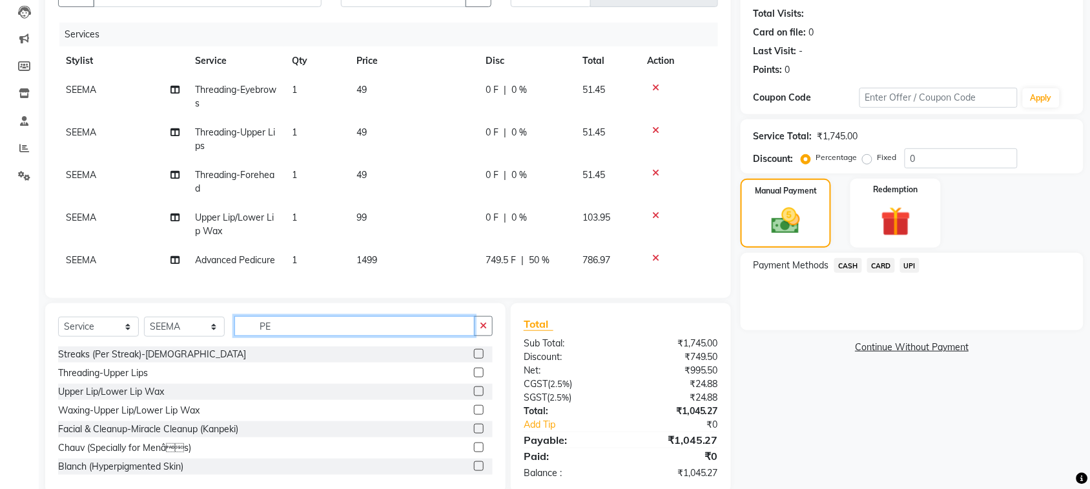
type input "P"
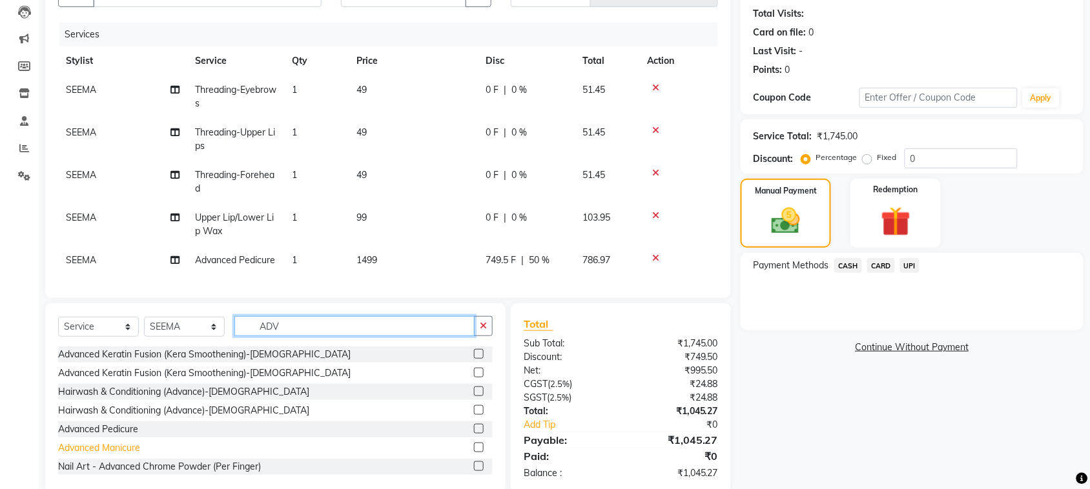
type input "ADV"
click at [127, 455] on div "Advanced Manicure" at bounding box center [99, 449] width 82 height 14
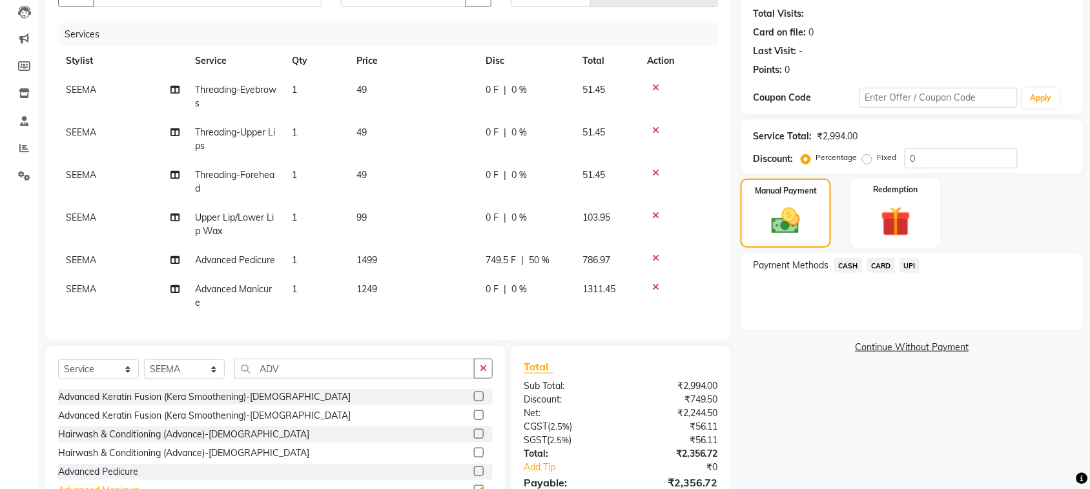
checkbox input "false"
click at [517, 291] on span "0 %" at bounding box center [518, 290] width 15 height 14
select select "92954"
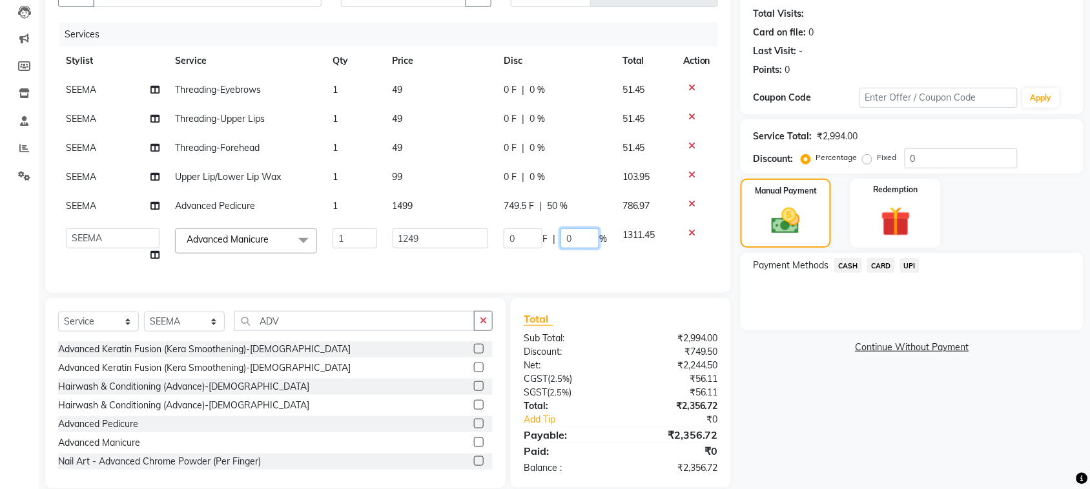
click at [566, 239] on input "0" at bounding box center [579, 239] width 39 height 20
type input "50"
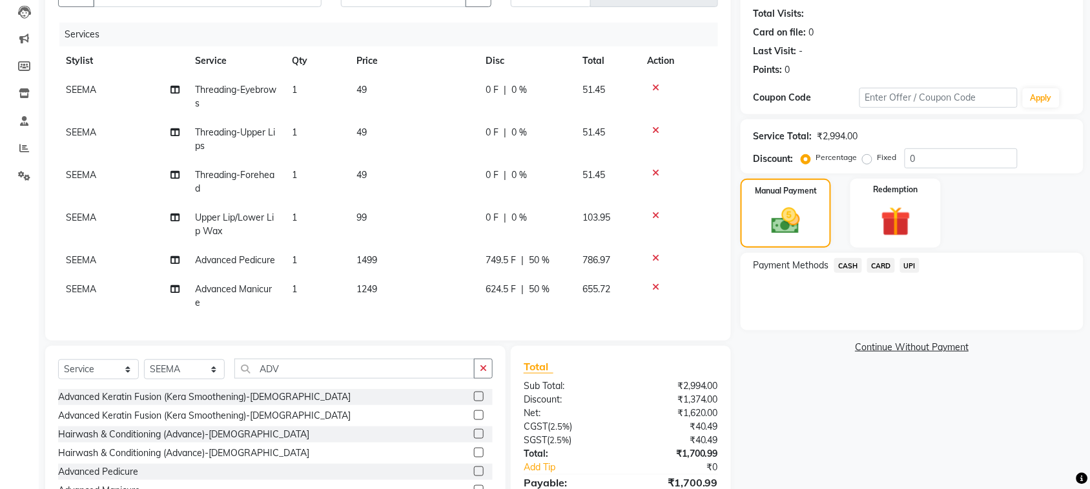
click at [610, 266] on tbody "SEEMA Threading-Eyebrows 1 49 0 F | 0 % 51.45 SEEMA Threading-Upper Lips 1 49 0…" at bounding box center [388, 197] width 660 height 242
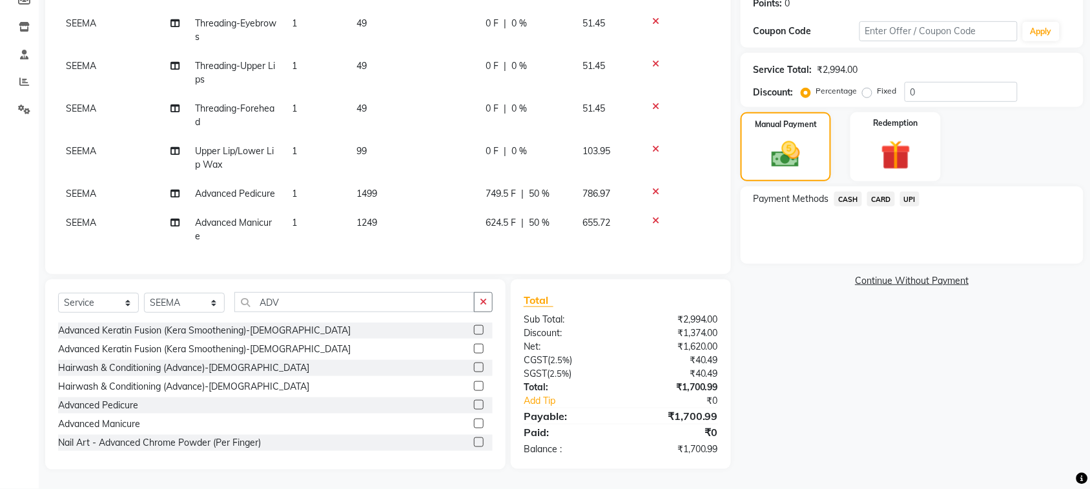
click at [909, 192] on span "UPI" at bounding box center [910, 199] width 20 height 15
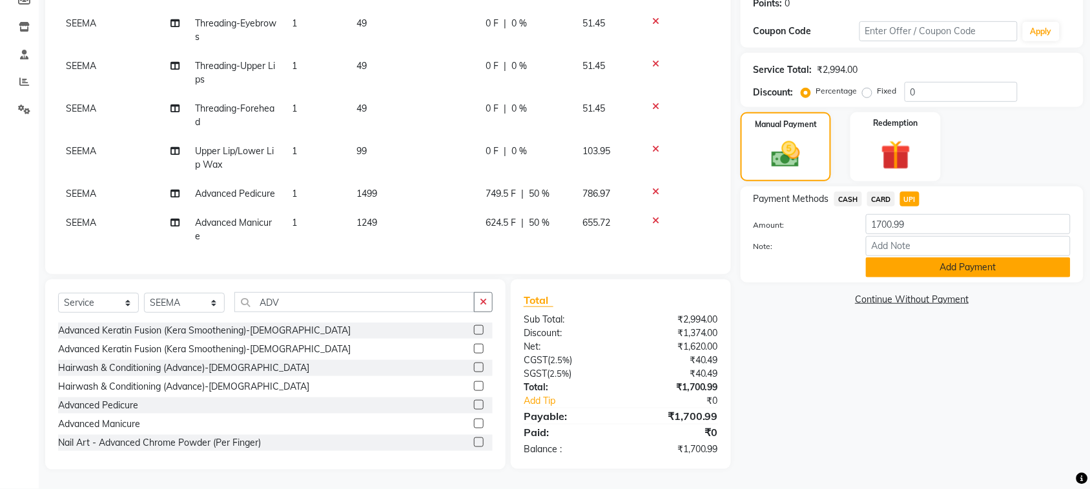
click at [972, 263] on button "Add Payment" at bounding box center [968, 268] width 205 height 20
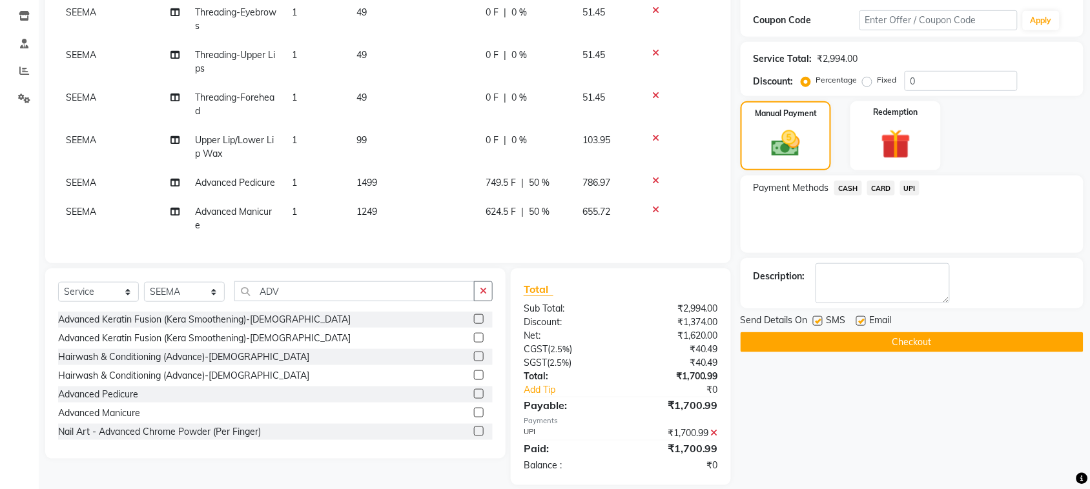
click at [946, 347] on button "Checkout" at bounding box center [912, 343] width 343 height 20
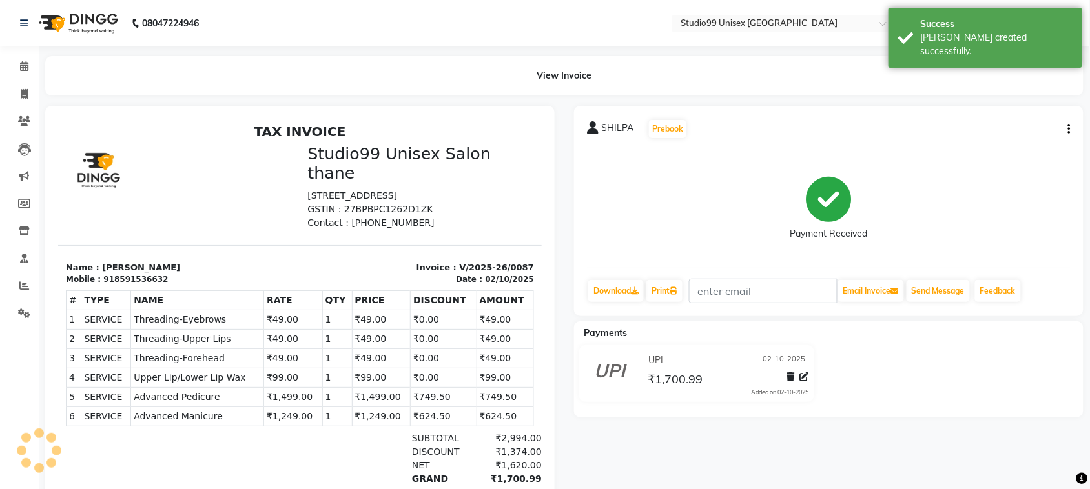
scroll to position [105, 0]
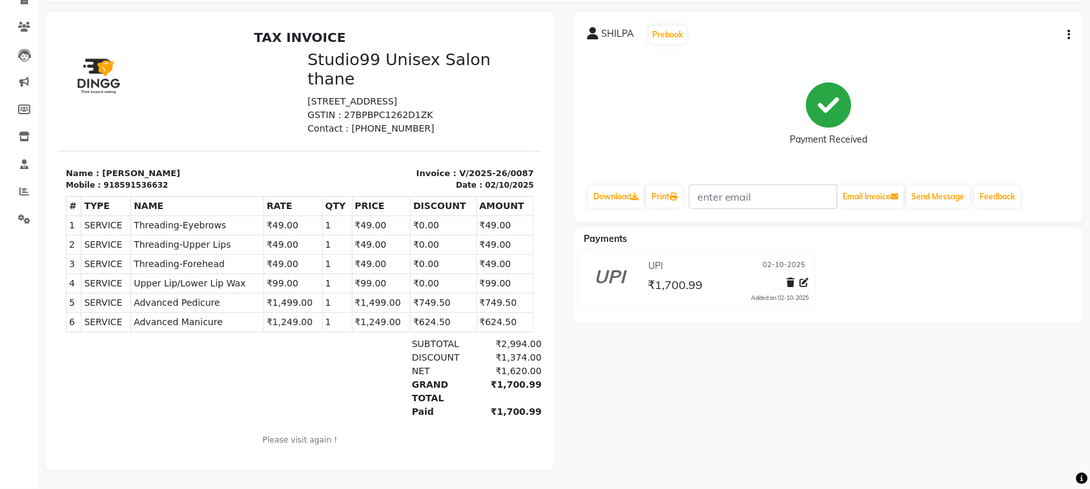
click at [210, 68] on div at bounding box center [178, 92] width 242 height 85
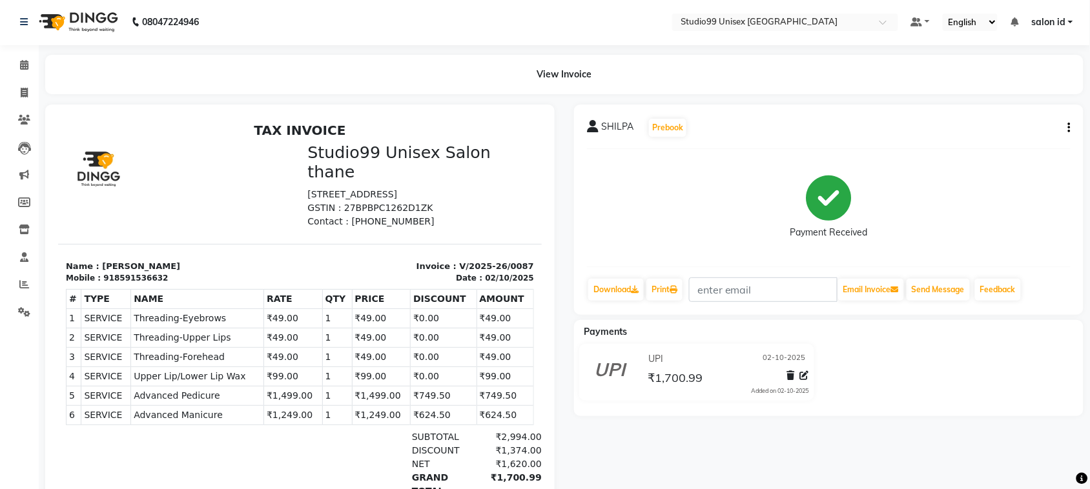
scroll to position [10, 0]
